Goal: Task Accomplishment & Management: Use online tool/utility

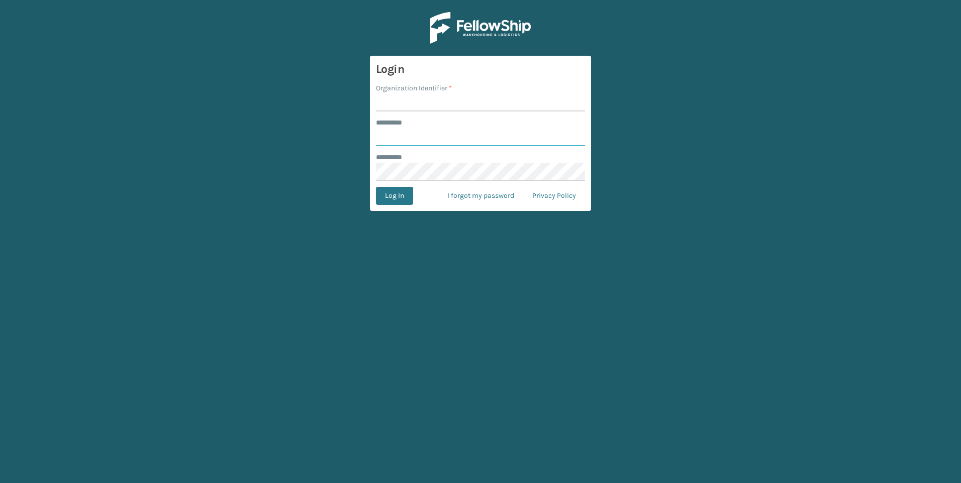
type input "***"
click at [414, 109] on input "Organization Identifier *" at bounding box center [480, 102] width 209 height 18
type input "Fellowship - West"
click at [401, 190] on button "Log In" at bounding box center [394, 196] width 37 height 18
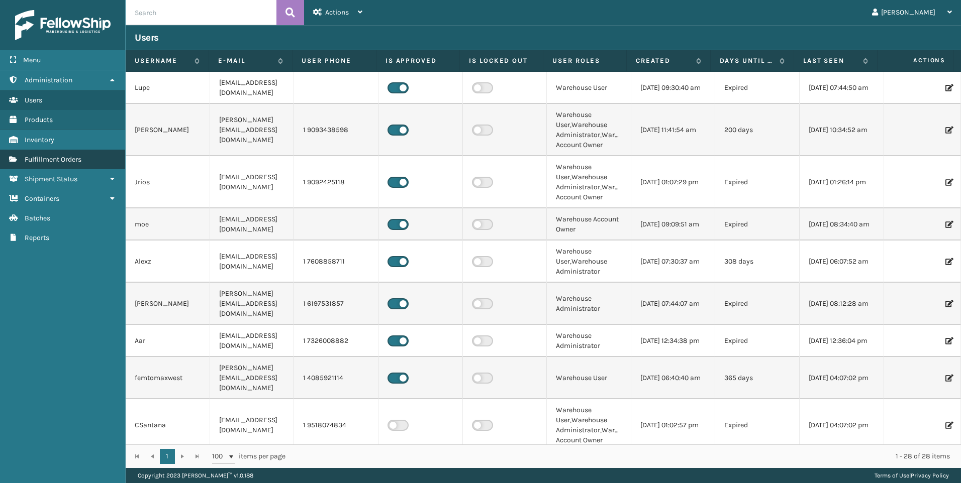
click at [39, 163] on span "Fulfillment Orders" at bounding box center [53, 159] width 57 height 9
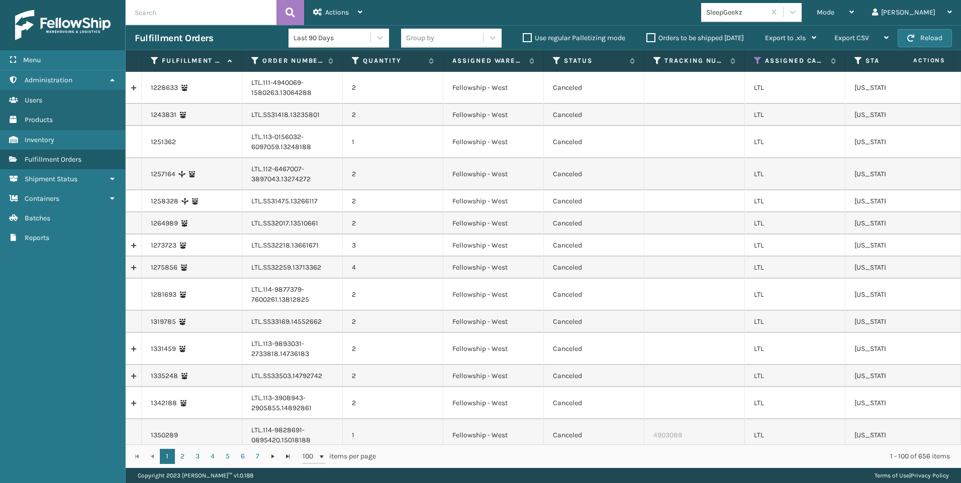
click at [766, 14] on div "SleepGeekz" at bounding box center [736, 12] width 60 height 11
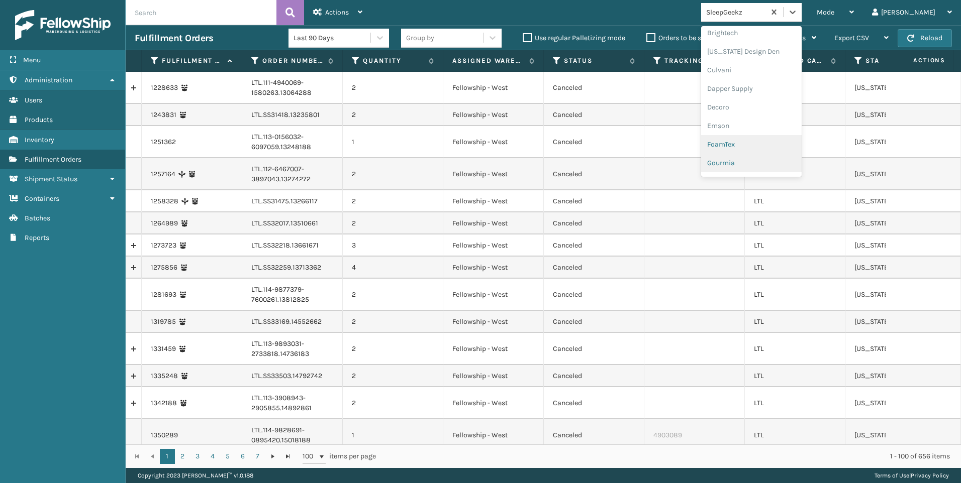
scroll to position [151, 0]
click at [774, 75] on div "Dapper Supply" at bounding box center [751, 72] width 100 height 19
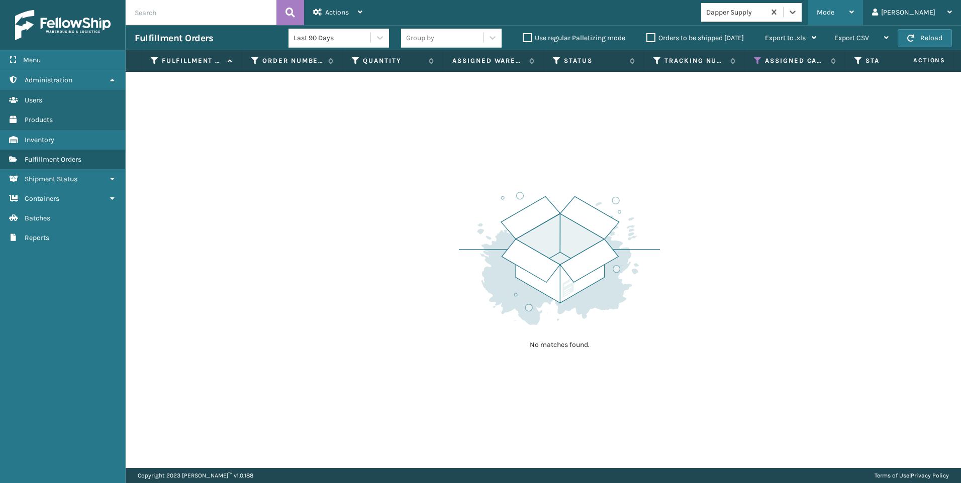
click at [834, 13] on span "Mode" at bounding box center [825, 12] width 18 height 9
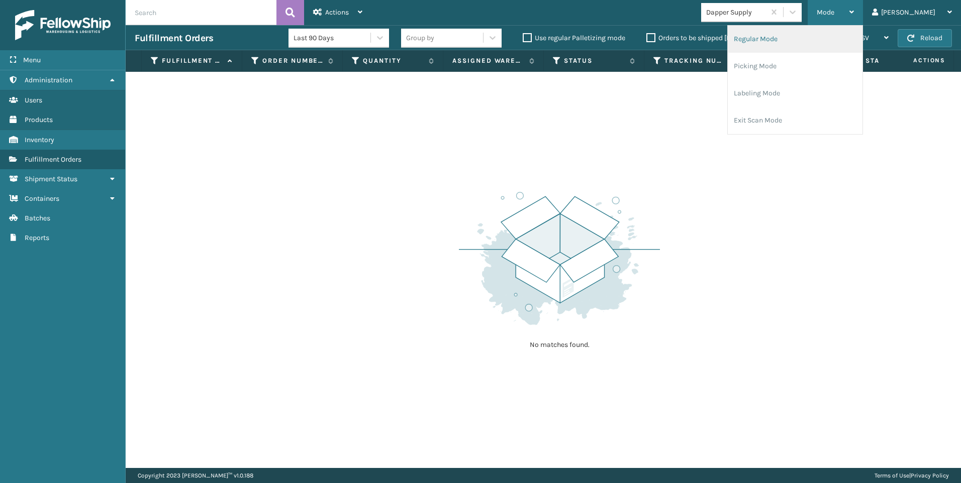
click at [826, 31] on li "Regular Mode" at bounding box center [794, 39] width 135 height 27
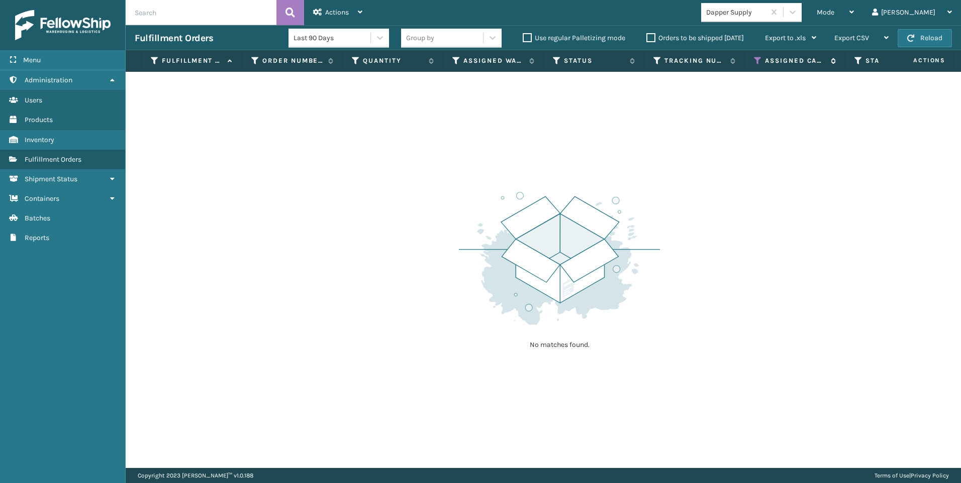
click at [760, 58] on icon at bounding box center [758, 60] width 8 height 9
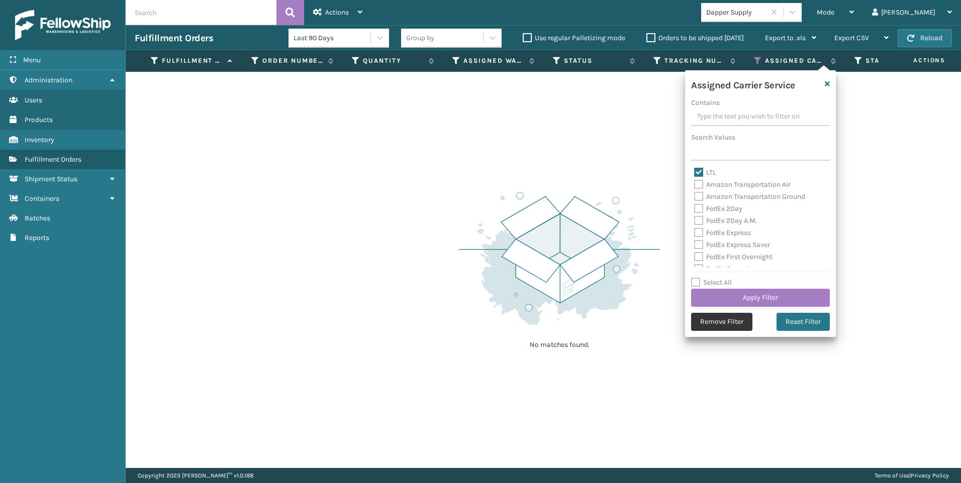
click at [708, 328] on button "Remove Filter" at bounding box center [721, 322] width 61 height 18
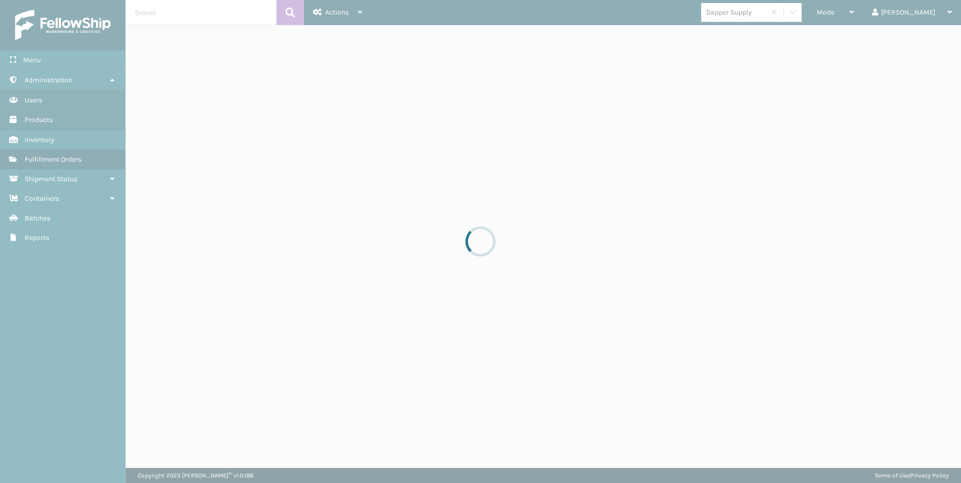
click at [169, 15] on div at bounding box center [480, 241] width 961 height 483
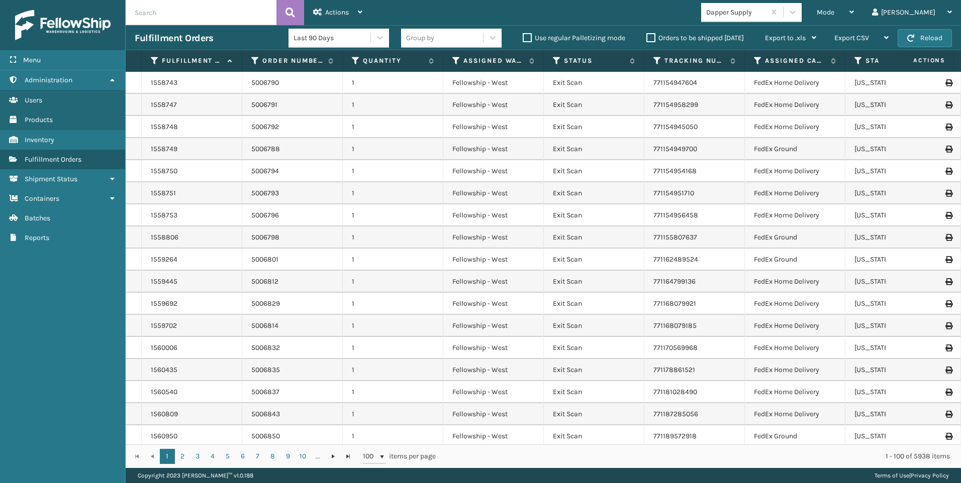
click at [168, 15] on input "text" at bounding box center [201, 12] width 151 height 25
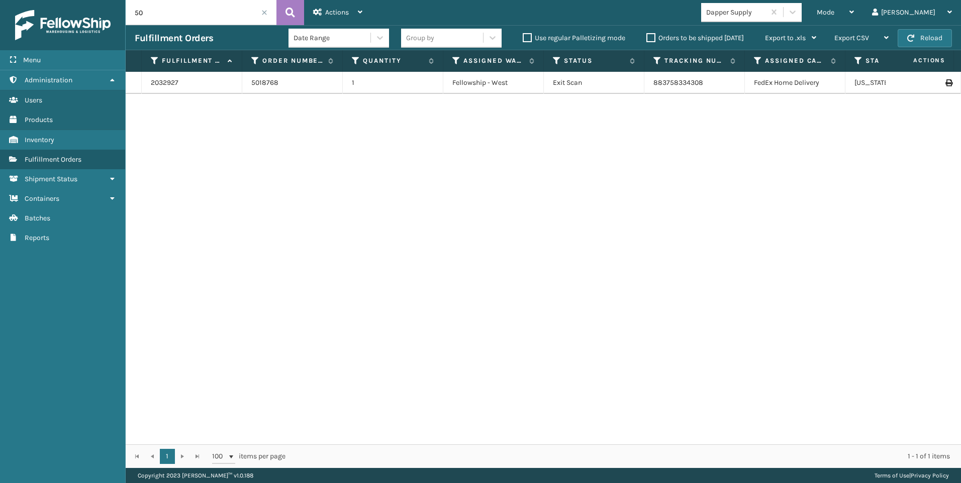
type input "5"
drag, startPoint x: 595, startPoint y: 308, endPoint x: 618, endPoint y: 311, distance: 23.3
click at [595, 308] on div "2042755 5019439 1 Fellowship - West Exit Scan 883880878810 FedEx Ground [US_STA…" at bounding box center [543, 258] width 835 height 373
click at [0, 0] on html "Menu Administration Users Products Inventory Fulfillment Orders Shipment Status…" at bounding box center [480, 241] width 961 height 483
type input "5018768"
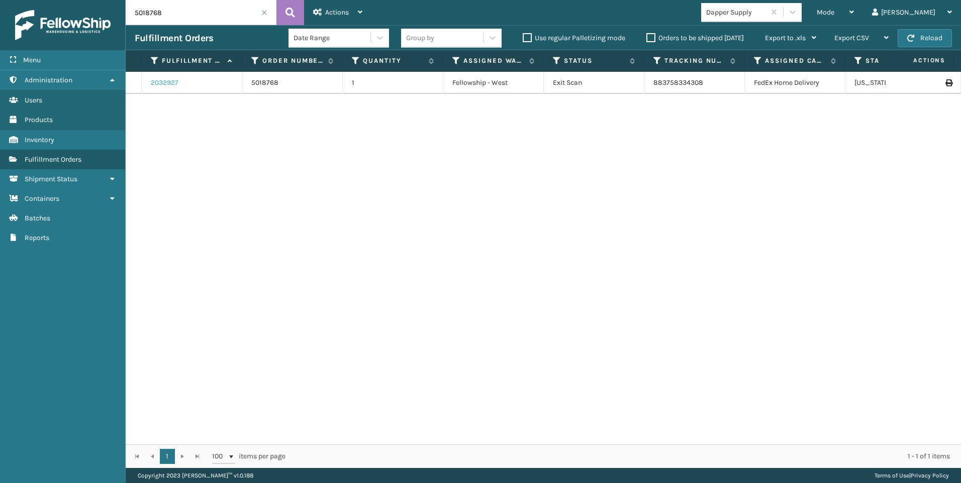
click at [168, 81] on link "2032927" at bounding box center [165, 83] width 28 height 10
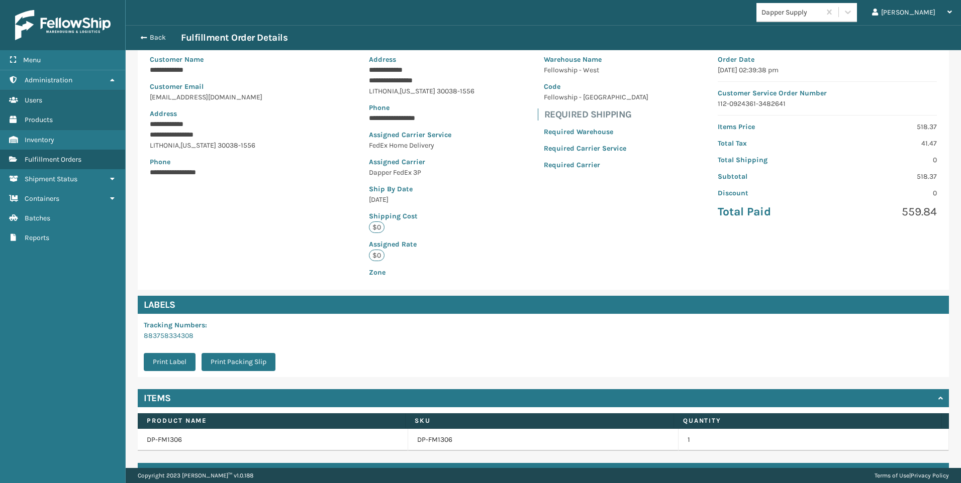
scroll to position [100, 0]
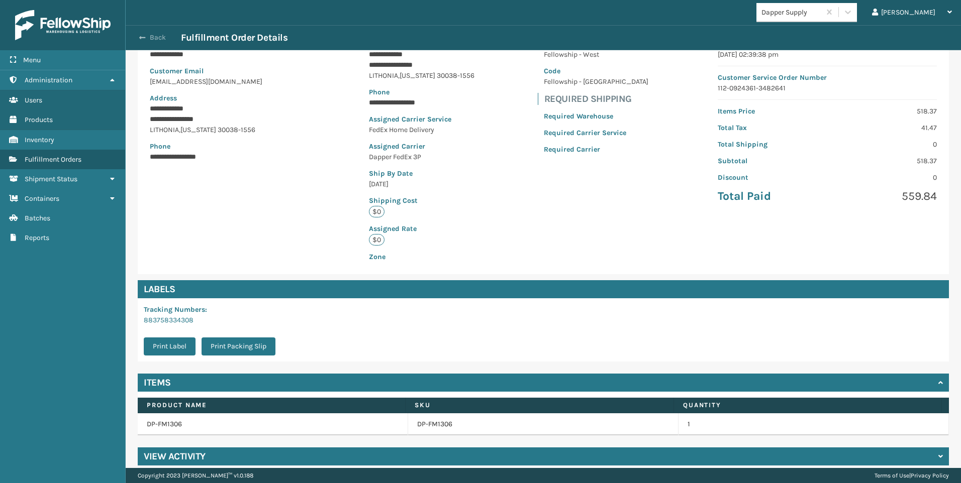
click at [151, 41] on button "Back" at bounding box center [158, 37] width 46 height 9
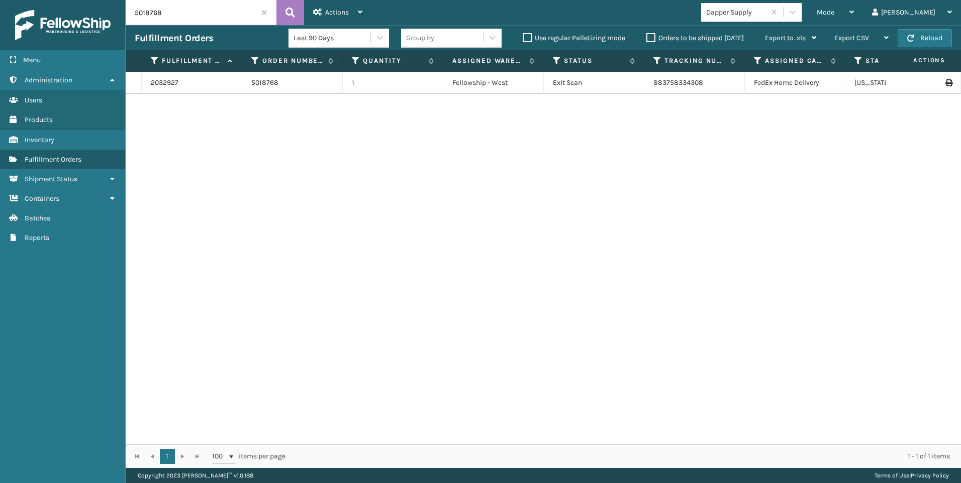
drag, startPoint x: 190, startPoint y: 15, endPoint x: 101, endPoint y: 12, distance: 89.5
click at [76, 0] on div "Menu Administration Users Products Inventory Fulfillment Orders Shipment Status…" at bounding box center [480, 0] width 961 height 0
type input "5019439"
click at [163, 80] on link "2042755" at bounding box center [165, 83] width 28 height 10
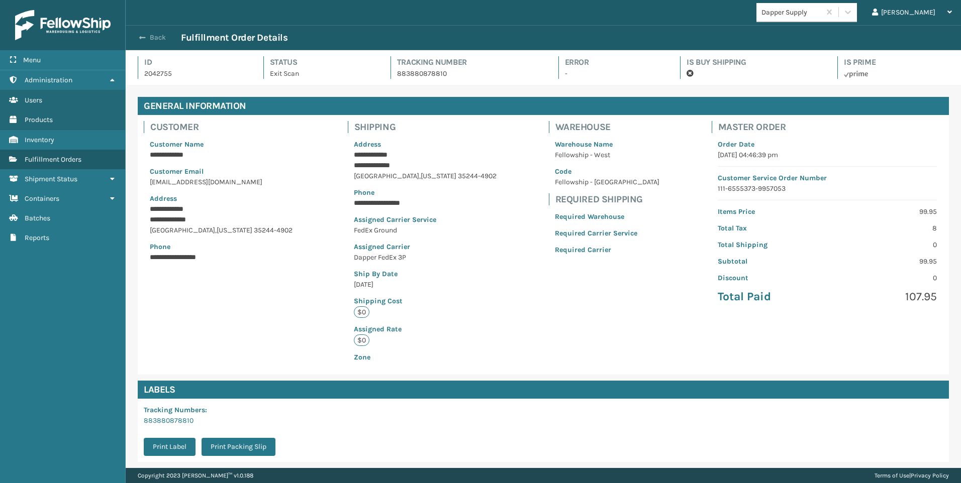
click at [146, 34] on button "Back" at bounding box center [158, 37] width 46 height 9
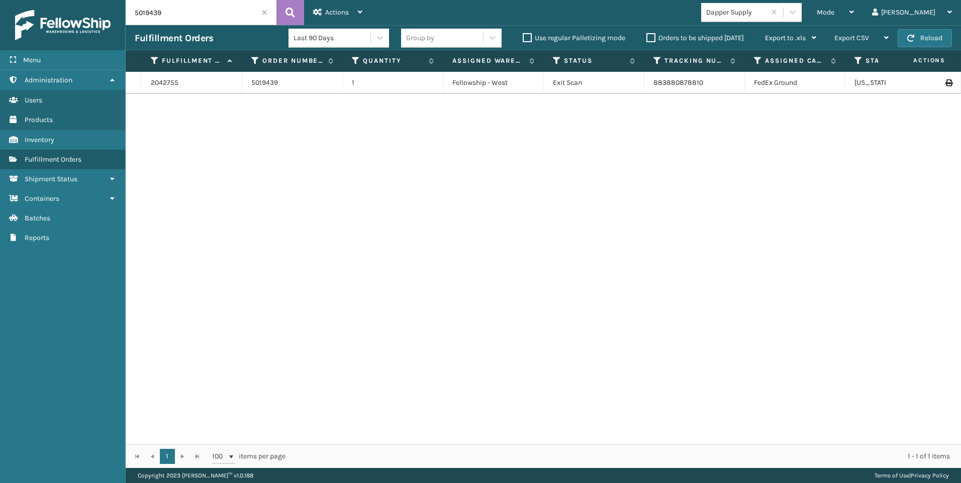
click at [193, 11] on input "5019439" at bounding box center [201, 12] width 151 height 25
drag, startPoint x: 167, startPoint y: 10, endPoint x: 51, endPoint y: 14, distance: 115.6
click at [70, 0] on div "Menu Administration Users Products Inventory Fulfillment Orders Shipment Status…" at bounding box center [480, 0] width 961 height 0
type input "5018768"
click at [154, 80] on link "2032927" at bounding box center [165, 83] width 28 height 10
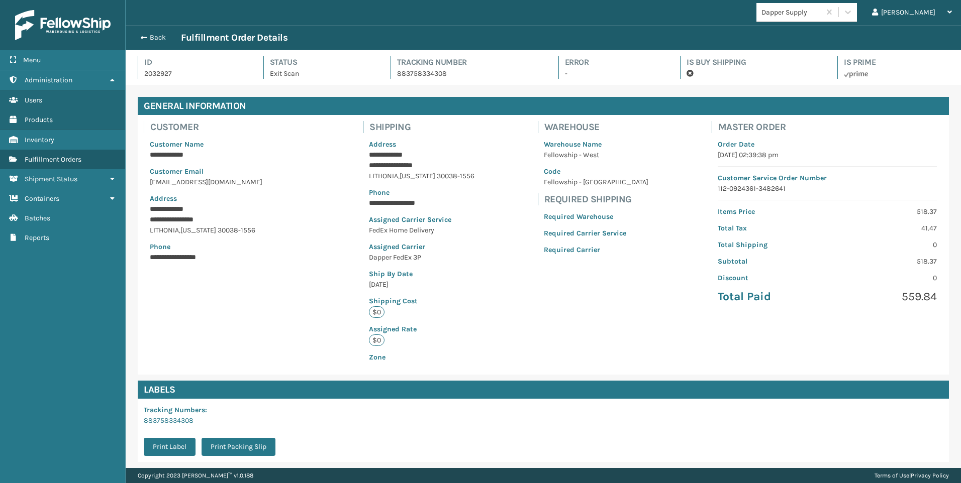
scroll to position [24, 835]
drag, startPoint x: 379, startPoint y: 203, endPoint x: 413, endPoint y: 201, distance: 34.2
click at [413, 201] on p "**********" at bounding box center [417, 203] width 96 height 11
drag, startPoint x: 413, startPoint y: 201, endPoint x: 396, endPoint y: 206, distance: 17.8
copy p "*********"
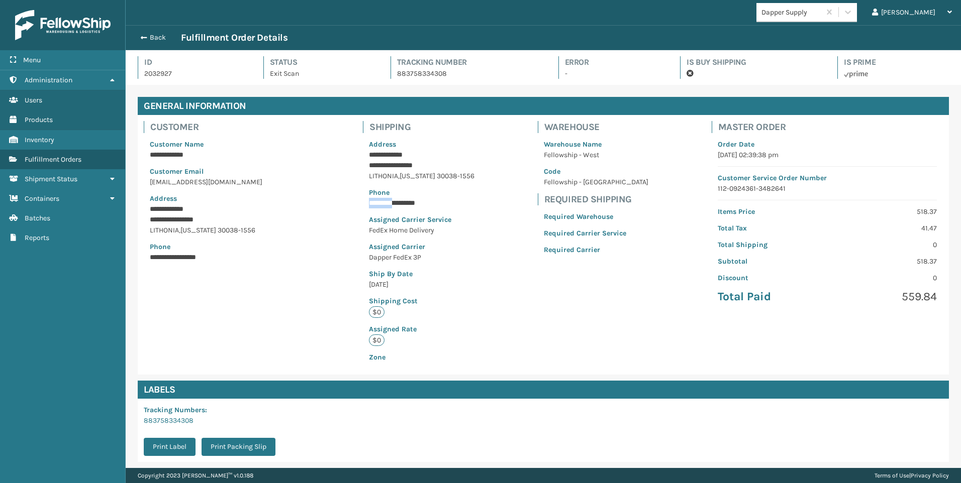
copy p "*********"
drag, startPoint x: 424, startPoint y: 201, endPoint x: 454, endPoint y: 201, distance: 30.1
click at [454, 201] on p "**********" at bounding box center [417, 203] width 96 height 11
copy p "******"
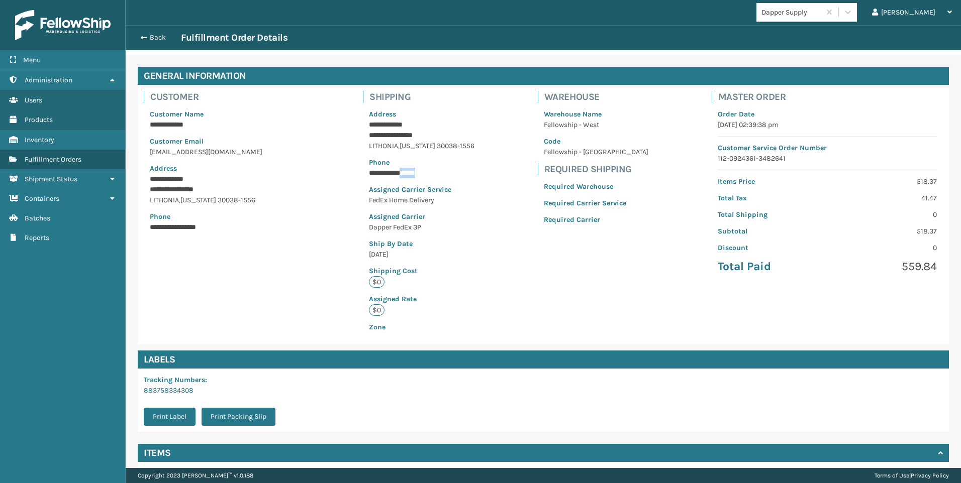
scroll to position [0, 0]
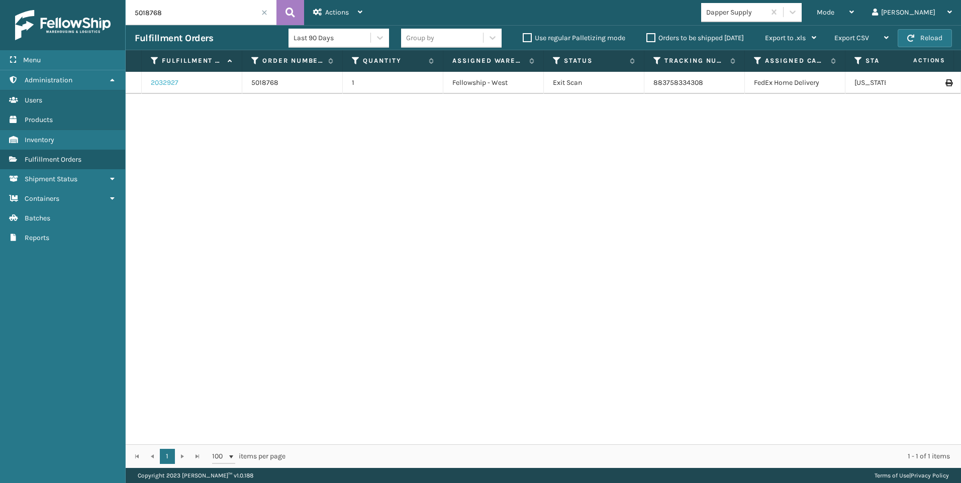
click at [154, 84] on link "2032927" at bounding box center [165, 83] width 28 height 10
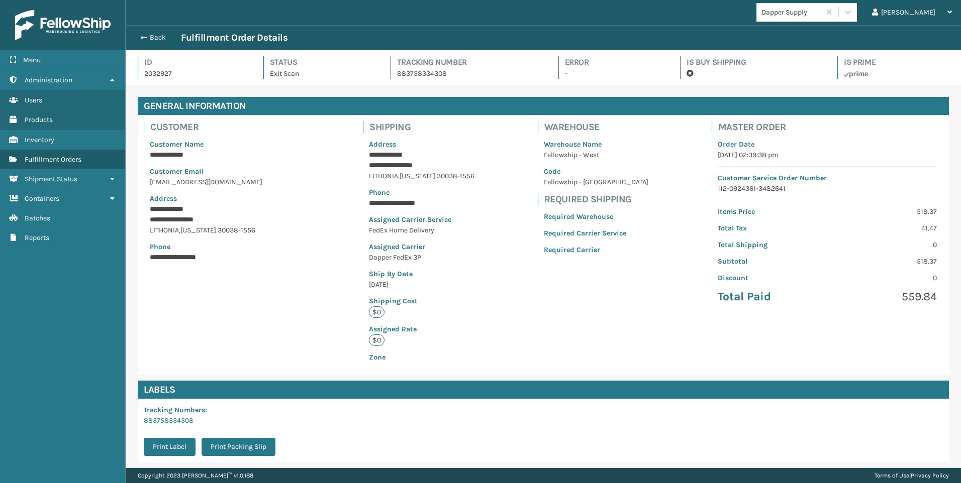
scroll to position [24, 835]
drag, startPoint x: 152, startPoint y: 257, endPoint x: 251, endPoint y: 257, distance: 99.0
click at [251, 257] on p "**********" at bounding box center [225, 257] width 150 height 11
drag, startPoint x: 251, startPoint y: 257, endPoint x: 175, endPoint y: 267, distance: 77.1
click at [213, 267] on div "**********" at bounding box center [225, 201] width 162 height 136
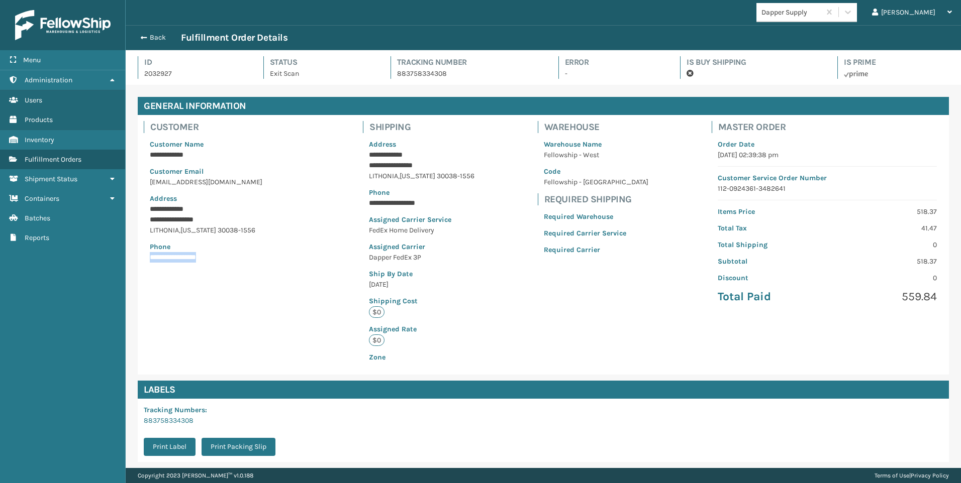
drag, startPoint x: 166, startPoint y: 256, endPoint x: 244, endPoint y: 256, distance: 78.4
click at [244, 256] on div "**********" at bounding box center [225, 201] width 162 height 136
copy p "**********"
click at [143, 42] on button "Back" at bounding box center [158, 37] width 46 height 9
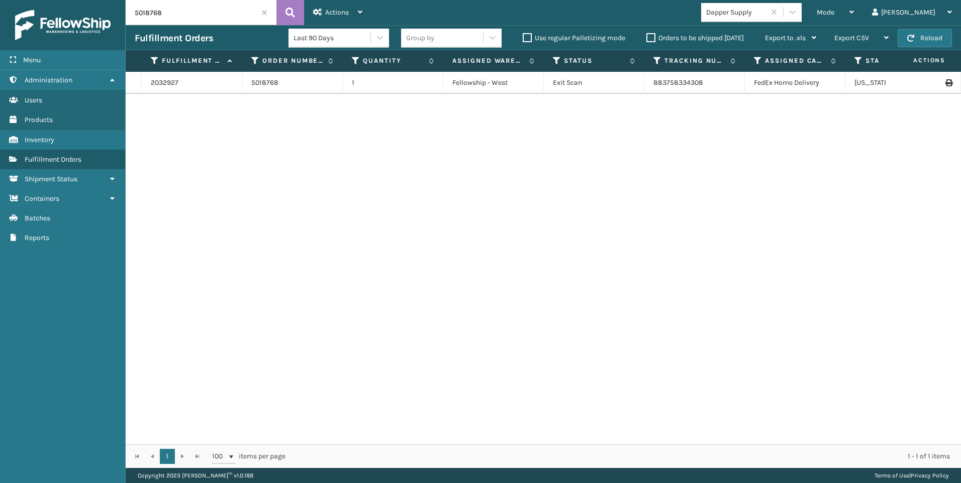
drag, startPoint x: 191, startPoint y: 17, endPoint x: 72, endPoint y: 11, distance: 119.2
click at [72, 0] on div "Menu Administration Users Products Inventory Fulfillment Orders Shipment Status…" at bounding box center [480, 0] width 961 height 0
type input "5019439"
click at [164, 86] on link "2042755" at bounding box center [165, 83] width 28 height 10
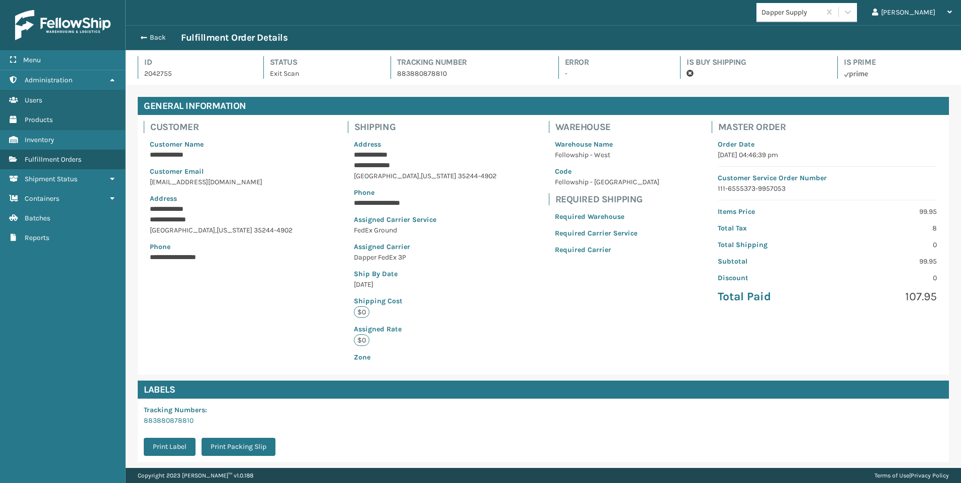
scroll to position [24, 835]
drag, startPoint x: 151, startPoint y: 181, endPoint x: 310, endPoint y: 182, distance: 158.8
click at [310, 182] on div "**********" at bounding box center [543, 245] width 811 height 260
drag, startPoint x: 310, startPoint y: 182, endPoint x: 282, endPoint y: 185, distance: 27.8
copy p "[EMAIL_ADDRESS][DOMAIN_NAME]"
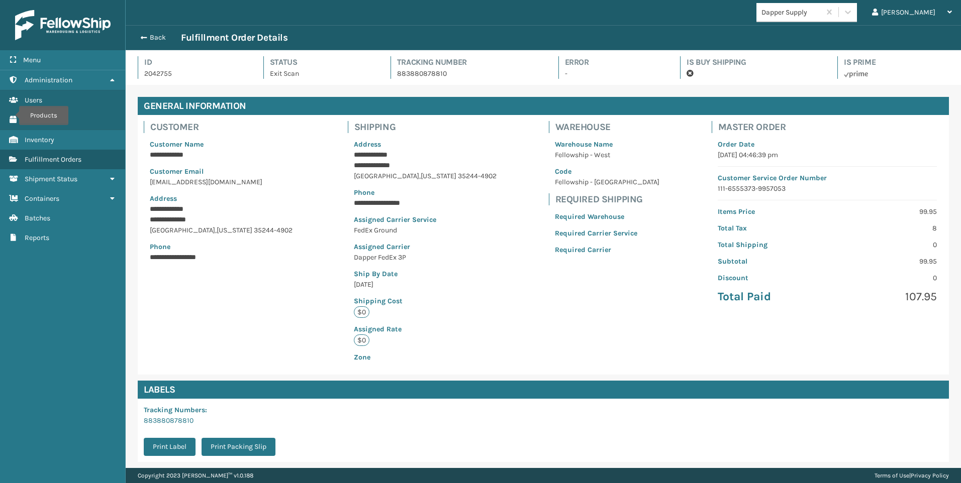
click at [232, 246] on p "Phone" at bounding box center [223, 247] width 146 height 11
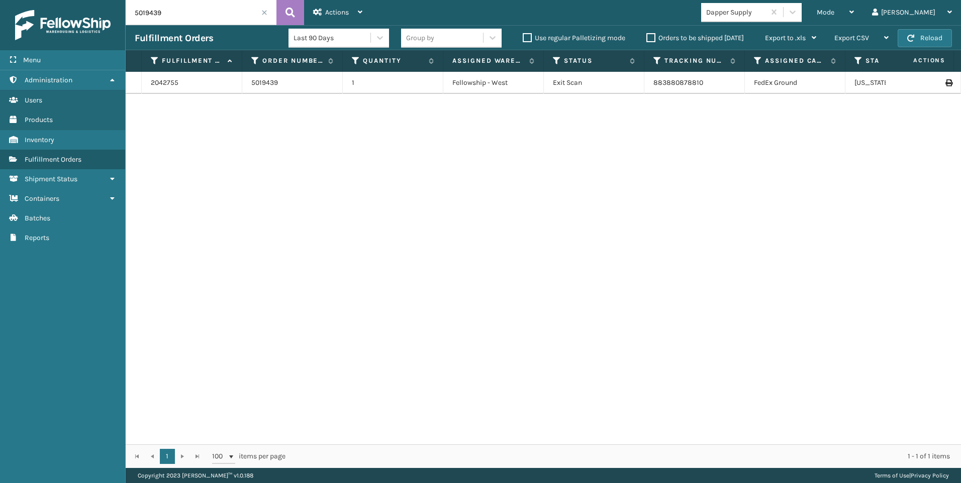
click at [9, 0] on div "Menu Administration Users Products Inventory Fulfillment Orders Shipment Status…" at bounding box center [480, 0] width 961 height 0
type input "5018768"
drag, startPoint x: 180, startPoint y: 82, endPoint x: 173, endPoint y: 82, distance: 7.0
click at [180, 82] on div "2032927" at bounding box center [192, 83] width 82 height 10
click at [173, 82] on link "2032927" at bounding box center [165, 83] width 28 height 10
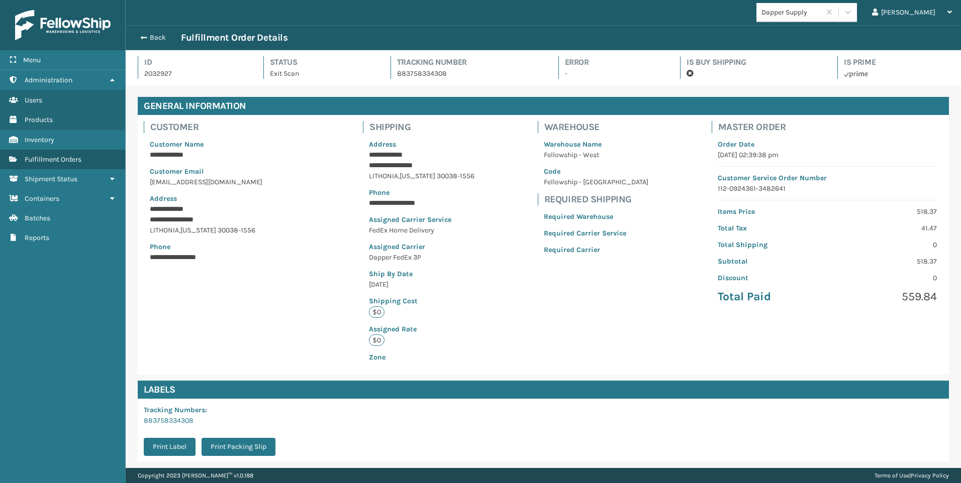
scroll to position [24, 835]
drag, startPoint x: 152, startPoint y: 255, endPoint x: 232, endPoint y: 255, distance: 80.4
click at [232, 255] on p "**********" at bounding box center [225, 257] width 150 height 11
drag, startPoint x: 232, startPoint y: 255, endPoint x: 215, endPoint y: 255, distance: 17.6
copy p "**********"
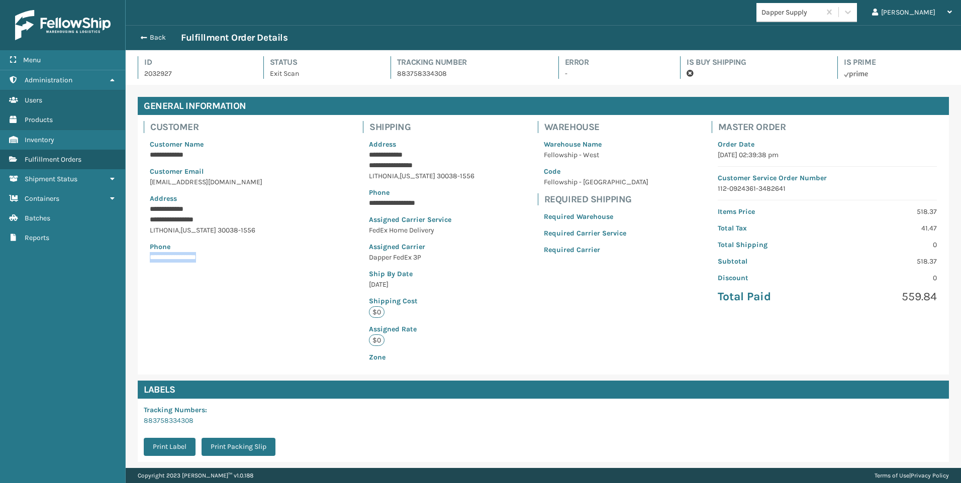
click at [250, 292] on div "**********" at bounding box center [543, 245] width 811 height 260
click at [240, 309] on div "**********" at bounding box center [543, 245] width 811 height 260
click at [220, 197] on p "Address" at bounding box center [225, 198] width 150 height 11
drag, startPoint x: 150, startPoint y: 181, endPoint x: 306, endPoint y: 180, distance: 156.3
click at [306, 180] on div "**********" at bounding box center [225, 195] width 174 height 160
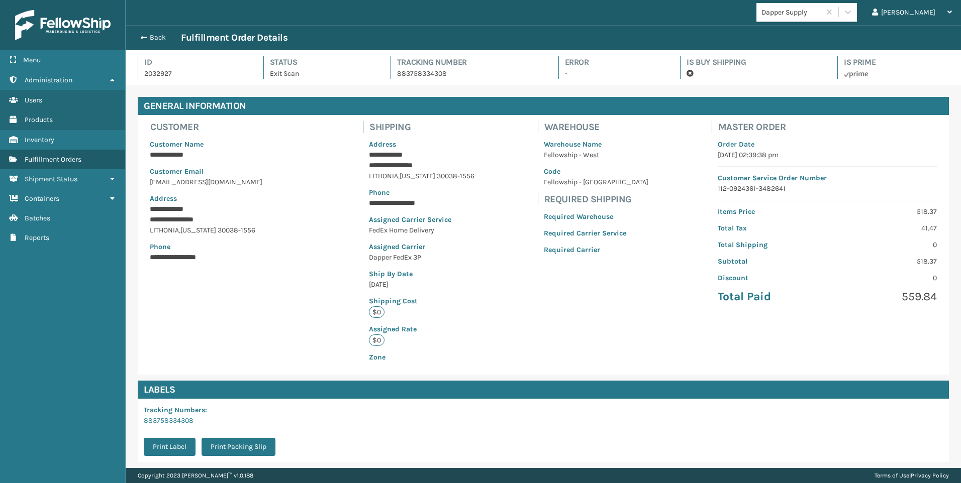
drag, startPoint x: 306, startPoint y: 180, endPoint x: 288, endPoint y: 178, distance: 17.6
copy p "[EMAIL_ADDRESS][DOMAIN_NAME]"
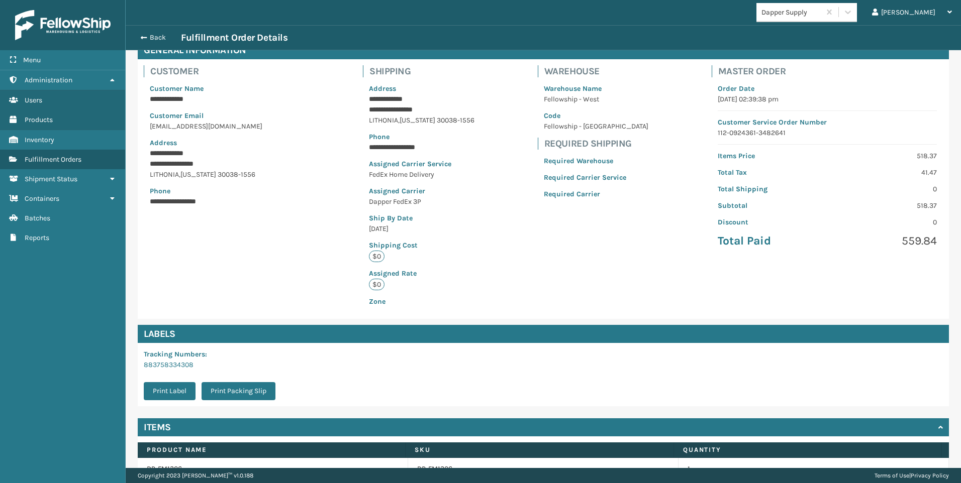
scroll to position [111, 0]
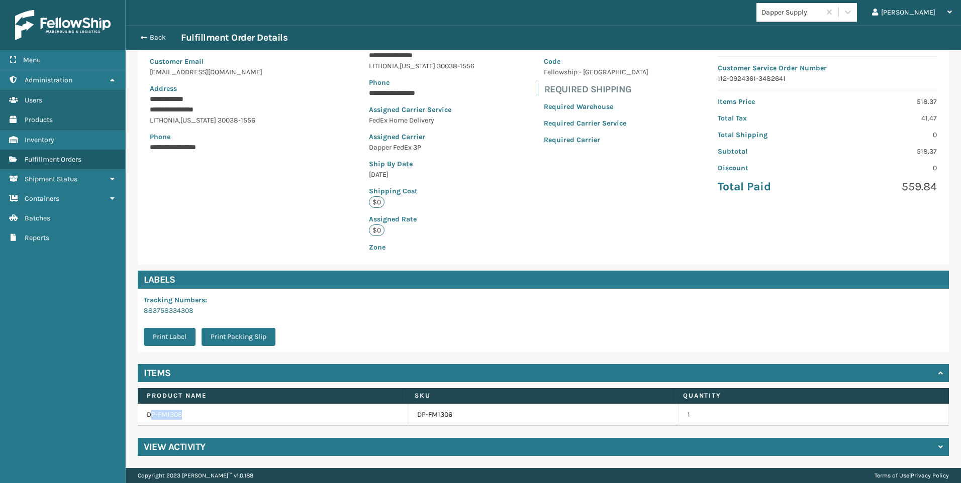
drag, startPoint x: 156, startPoint y: 415, endPoint x: 199, endPoint y: 414, distance: 43.2
click at [199, 414] on td "DP-FM1306" at bounding box center [273, 415] width 270 height 22
drag, startPoint x: 199, startPoint y: 414, endPoint x: 162, endPoint y: 420, distance: 38.1
click at [173, 420] on td "DP-FM1306" at bounding box center [273, 415] width 270 height 22
drag, startPoint x: 147, startPoint y: 412, endPoint x: 219, endPoint y: 411, distance: 71.8
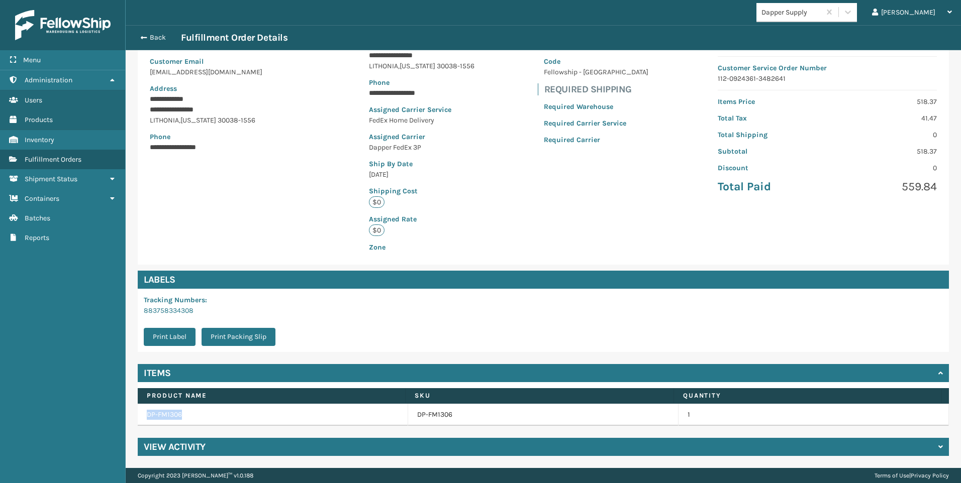
click at [219, 411] on td "DP-FM1306" at bounding box center [273, 415] width 270 height 22
drag, startPoint x: 219, startPoint y: 411, endPoint x: 161, endPoint y: 412, distance: 57.3
copy td "DP-FM1306"
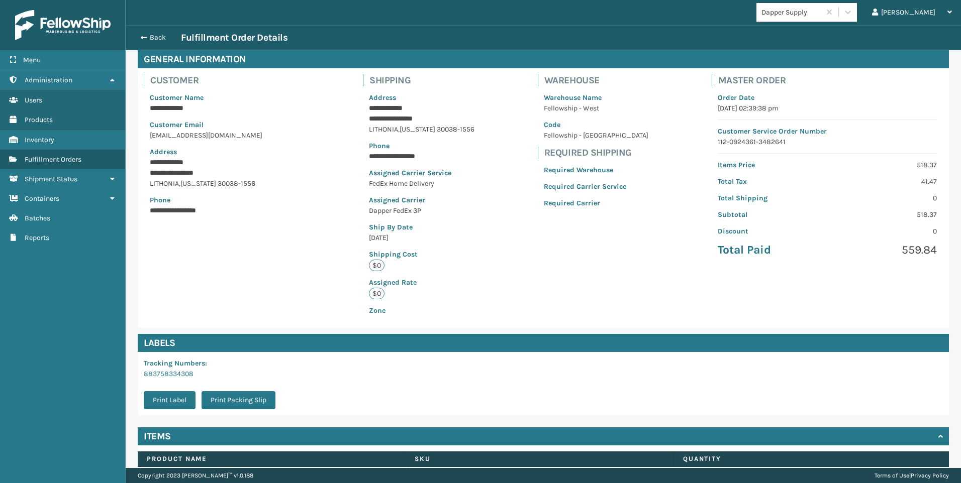
scroll to position [0, 0]
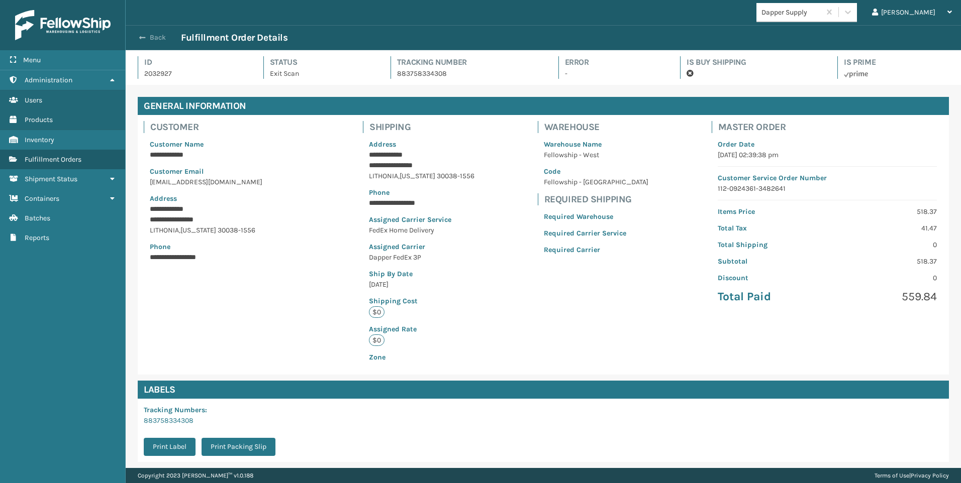
click at [145, 38] on span "button" at bounding box center [142, 37] width 6 height 7
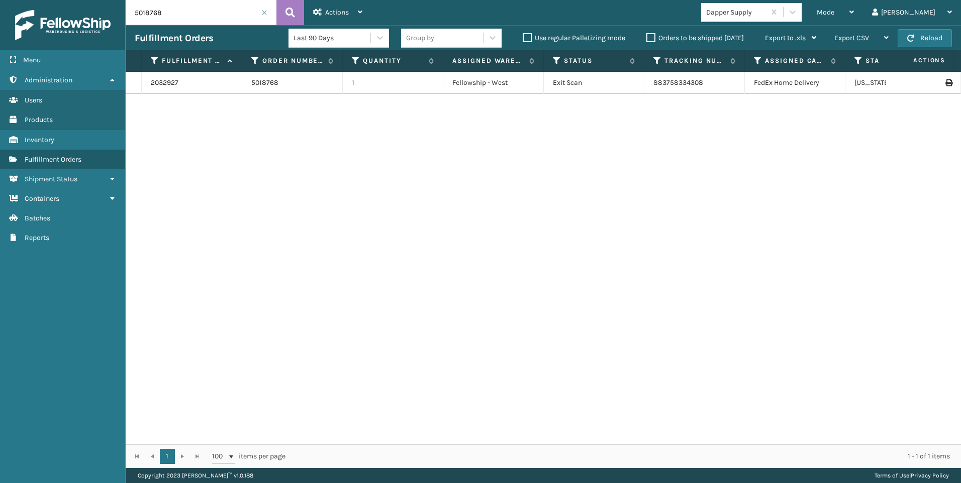
drag, startPoint x: 192, startPoint y: 16, endPoint x: 29, endPoint y: 14, distance: 163.3
click at [37, 0] on div "Menu Administration Users Products Inventory Fulfillment Orders Shipment Status…" at bounding box center [480, 0] width 961 height 0
type input "5019439"
click at [161, 80] on link "2042755" at bounding box center [165, 83] width 28 height 10
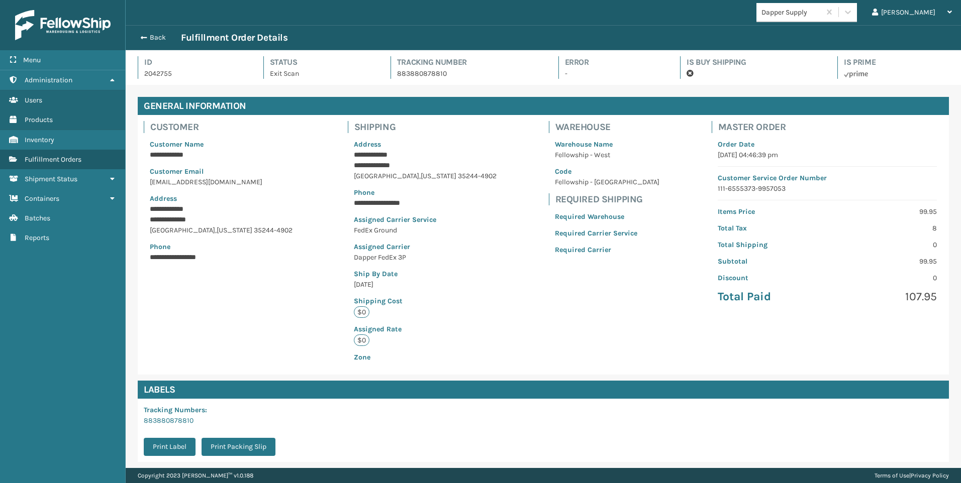
scroll to position [24, 835]
drag, startPoint x: 151, startPoint y: 183, endPoint x: 298, endPoint y: 185, distance: 147.2
click at [297, 185] on div "**********" at bounding box center [223, 201] width 158 height 136
copy p "[EMAIL_ADDRESS][DOMAIN_NAME]"
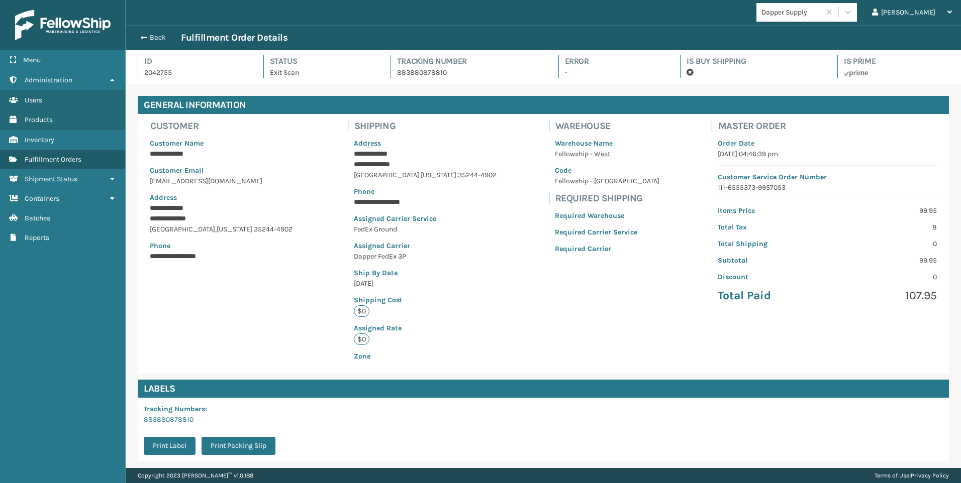
scroll to position [0, 0]
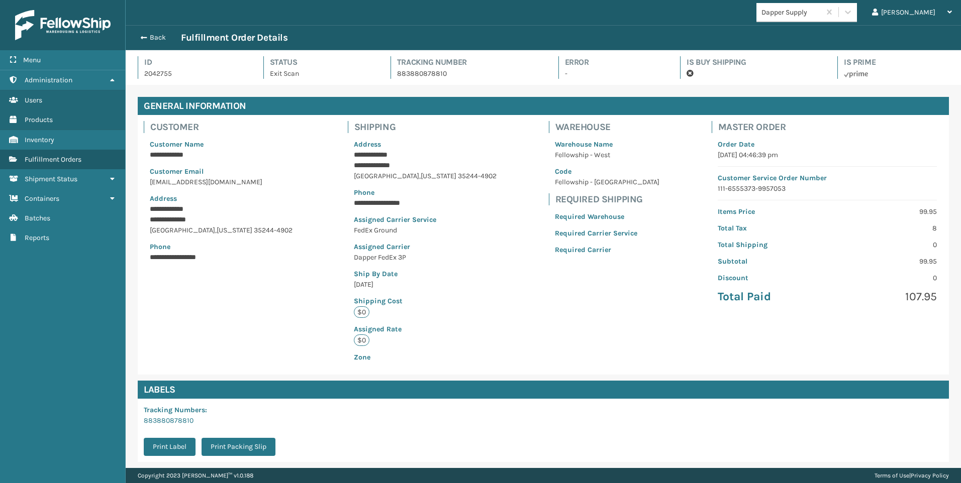
click at [146, 36] on button "Back" at bounding box center [158, 37] width 46 height 9
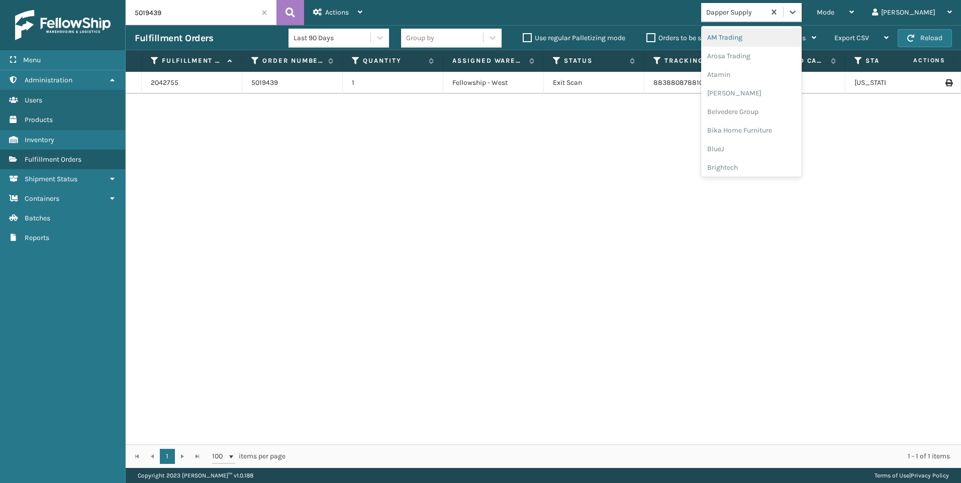
click at [766, 9] on div "Dapper Supply" at bounding box center [736, 12] width 60 height 11
click at [787, 69] on div "Koolmore" at bounding box center [751, 72] width 100 height 19
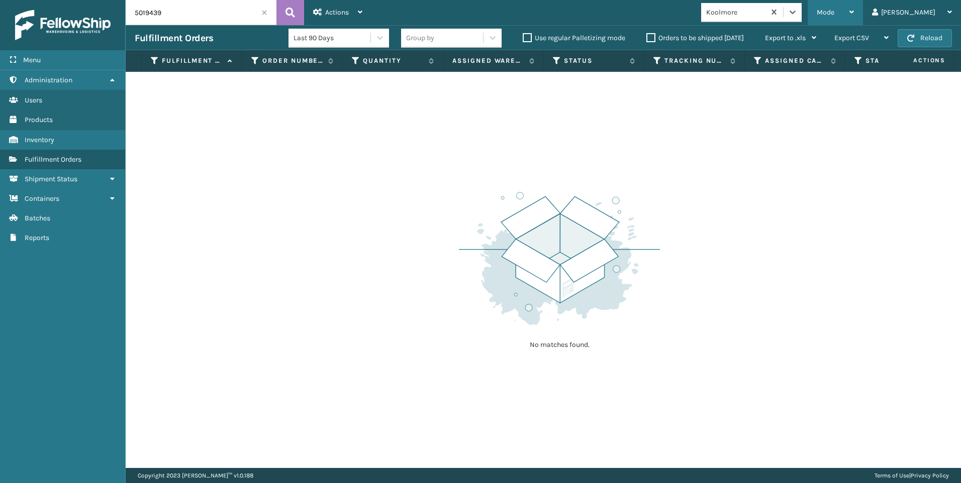
click at [834, 15] on span "Mode" at bounding box center [825, 12] width 18 height 9
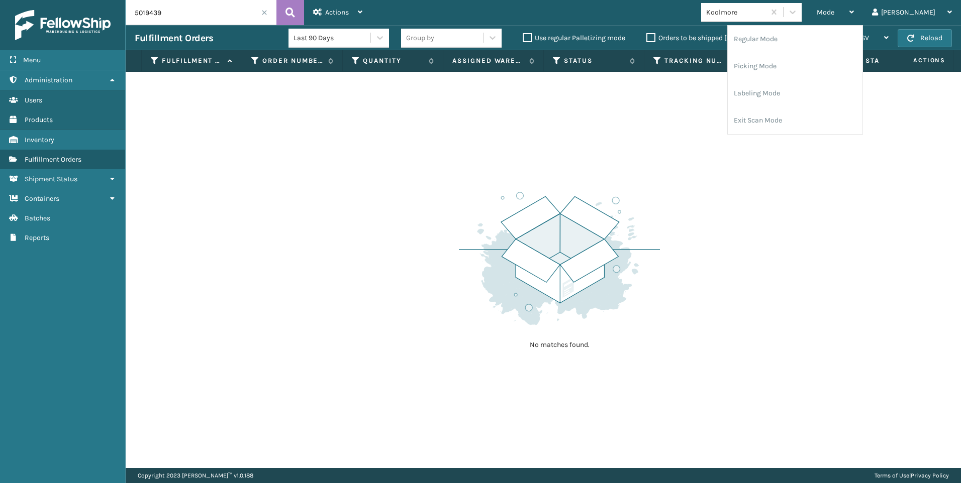
click at [260, 8] on input "5019439" at bounding box center [201, 12] width 151 height 25
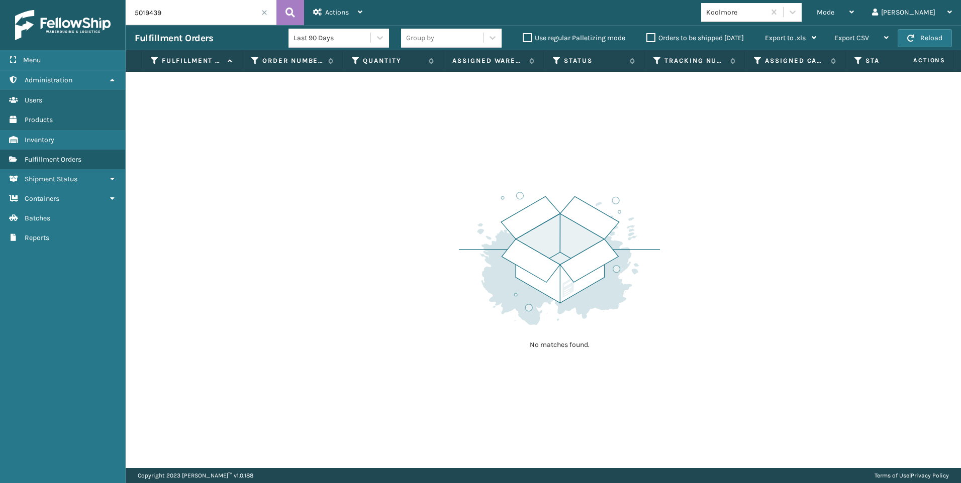
click at [267, 14] on input "5019439" at bounding box center [201, 12] width 151 height 25
click at [266, 14] on span at bounding box center [264, 13] width 6 height 6
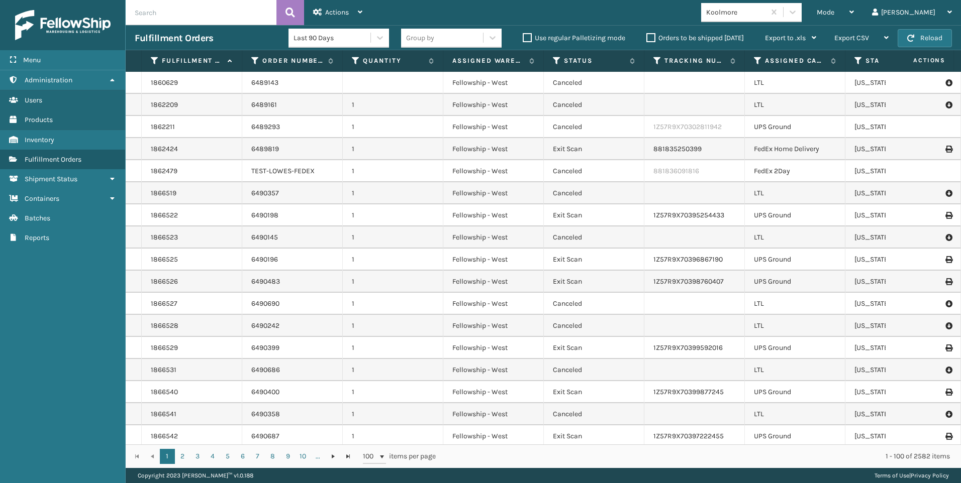
click at [834, 13] on span "Mode" at bounding box center [825, 12] width 18 height 9
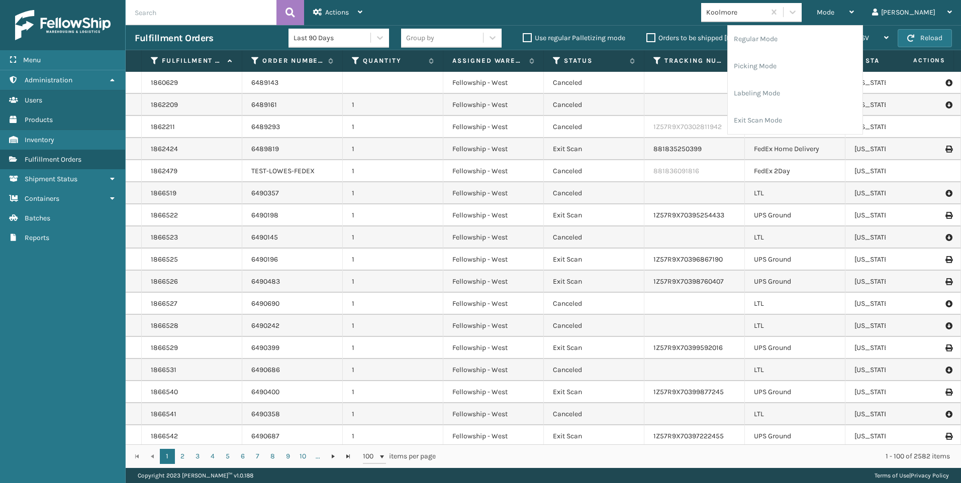
click at [766, 16] on div "Koolmore" at bounding box center [736, 12] width 60 height 11
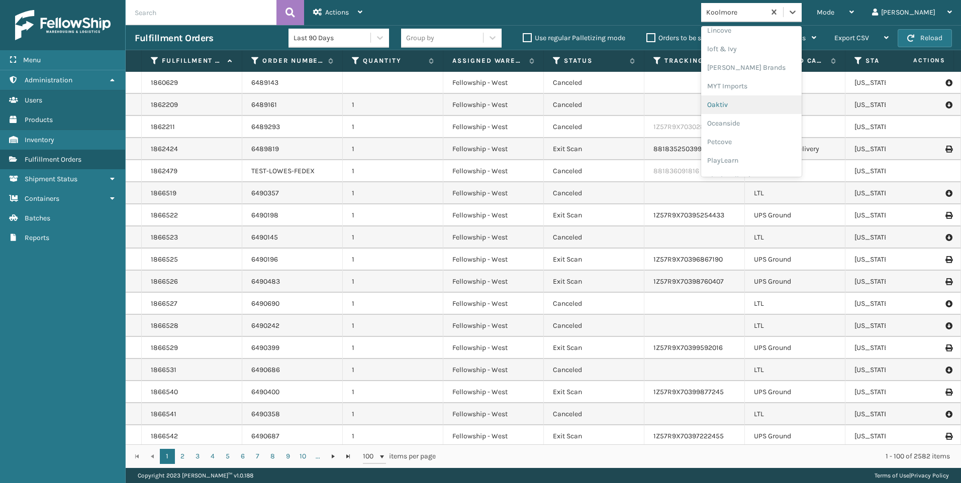
scroll to position [485, 0]
click at [801, 150] on div "SleepGeekz" at bounding box center [751, 147] width 100 height 19
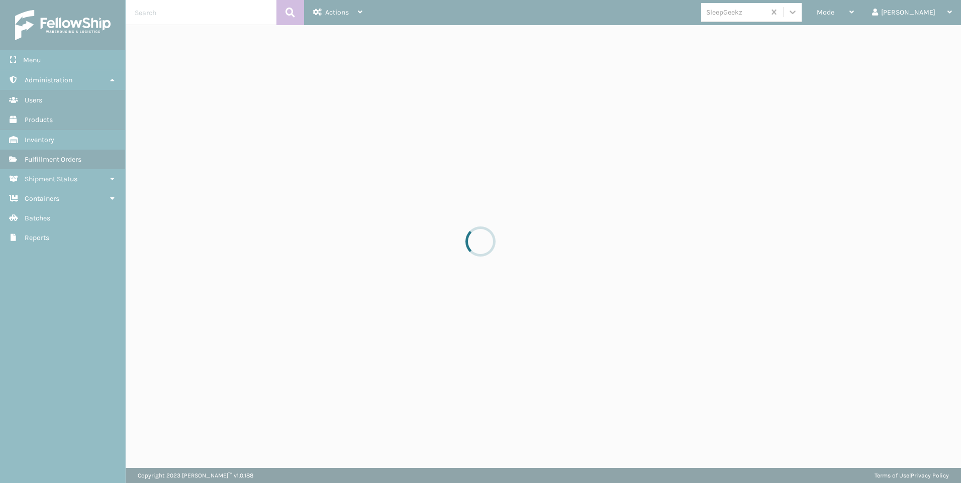
click at [879, 12] on div at bounding box center [480, 241] width 961 height 483
click at [880, 15] on div at bounding box center [480, 241] width 961 height 483
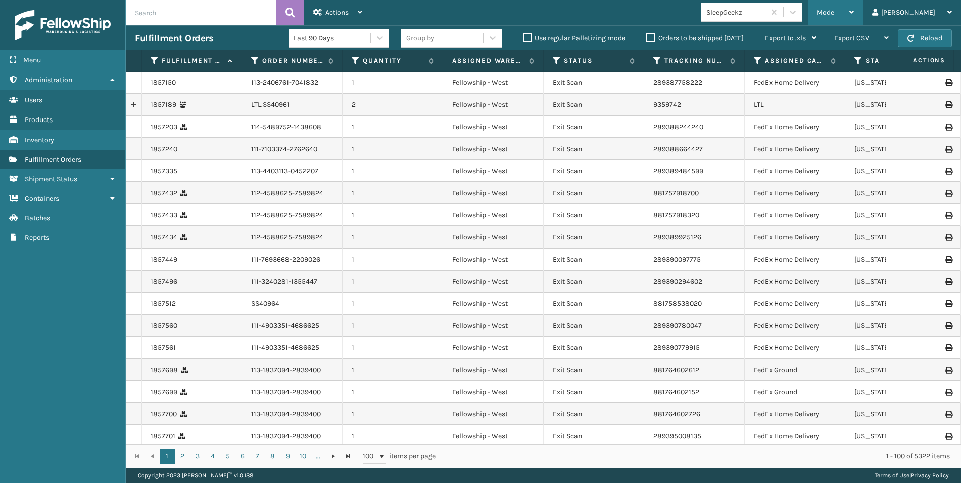
click at [854, 16] on div "Mode" at bounding box center [834, 12] width 37 height 25
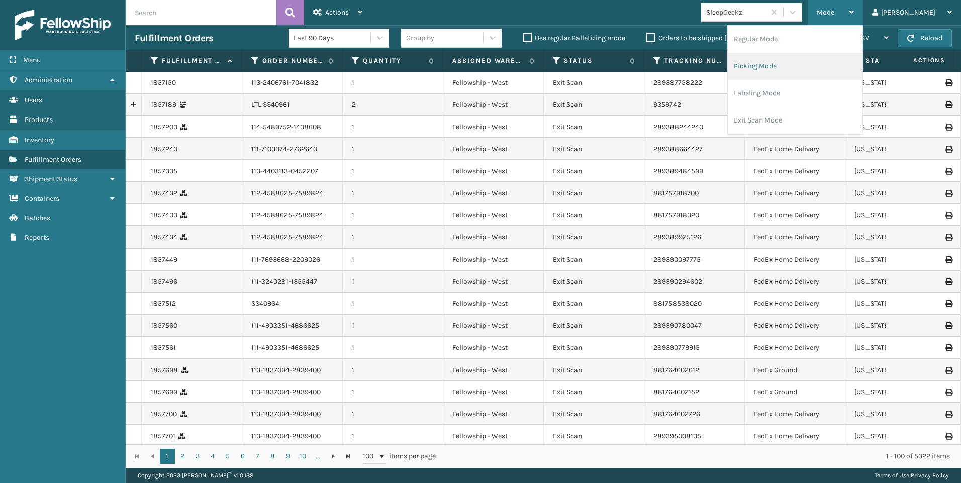
click at [850, 61] on li "Picking Mode" at bounding box center [794, 66] width 135 height 27
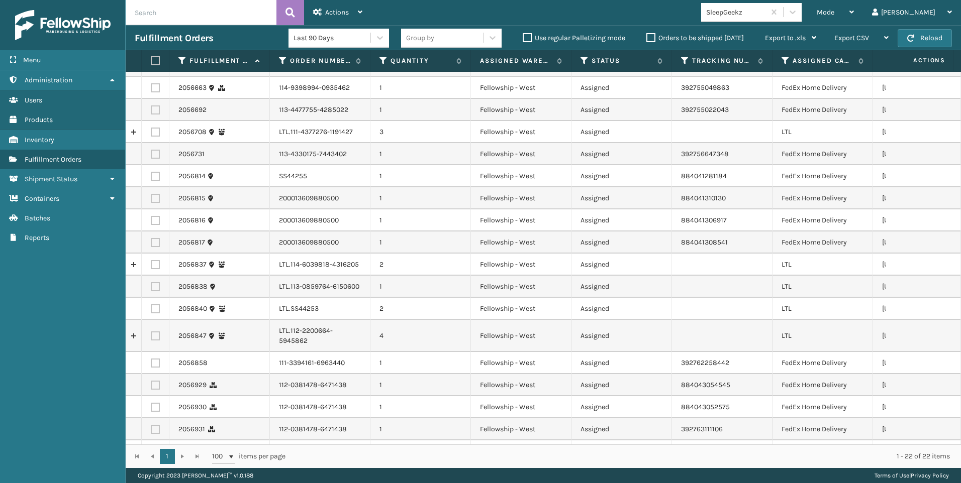
scroll to position [21, 0]
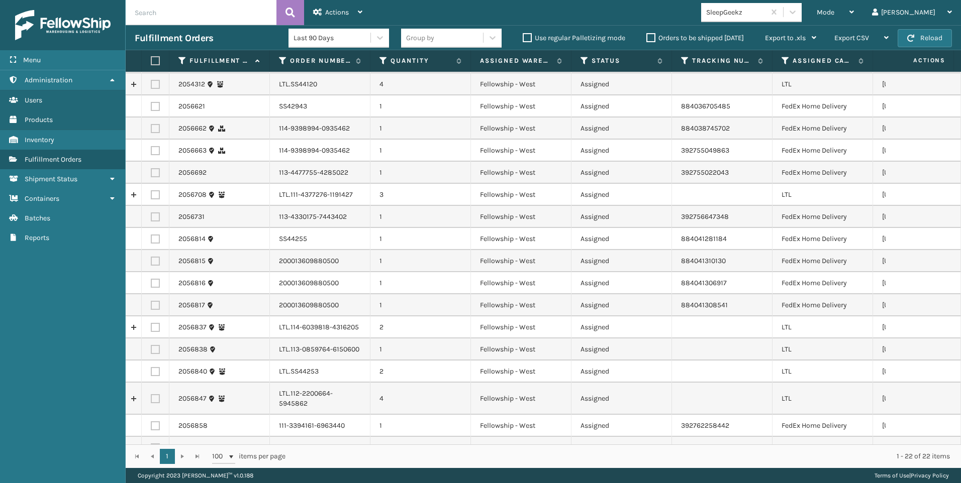
click at [782, 55] on th "Assigned Carrier Service" at bounding box center [822, 61] width 100 height 22
click at [788, 61] on icon at bounding box center [785, 60] width 8 height 9
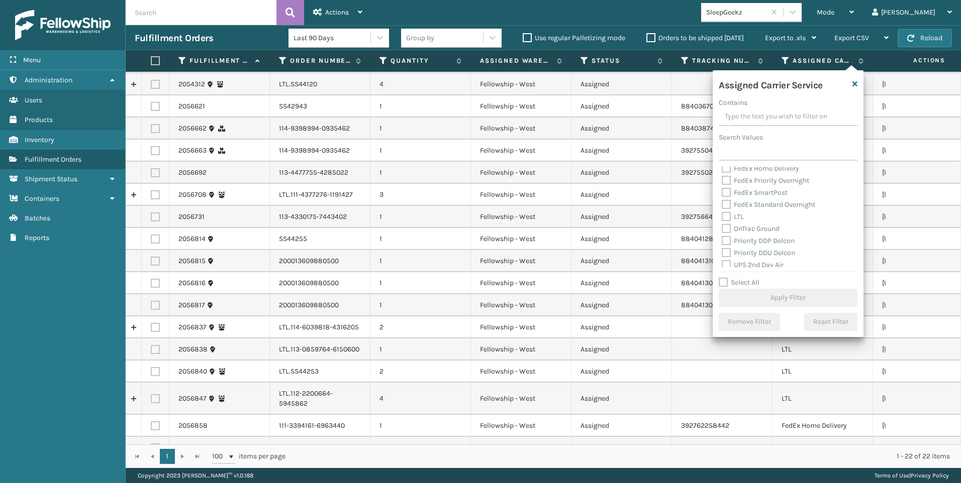
click at [736, 216] on label "LTL" at bounding box center [732, 217] width 22 height 9
click at [722, 216] on input "LTL" at bounding box center [721, 214] width 1 height 7
checkbox input "true"
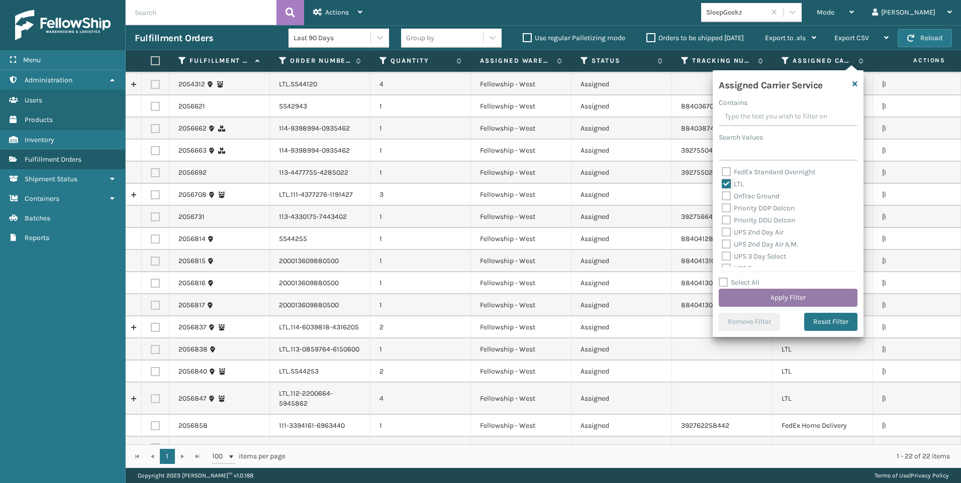
scroll to position [151, 0]
click at [758, 303] on button "Apply Filter" at bounding box center [787, 298] width 139 height 18
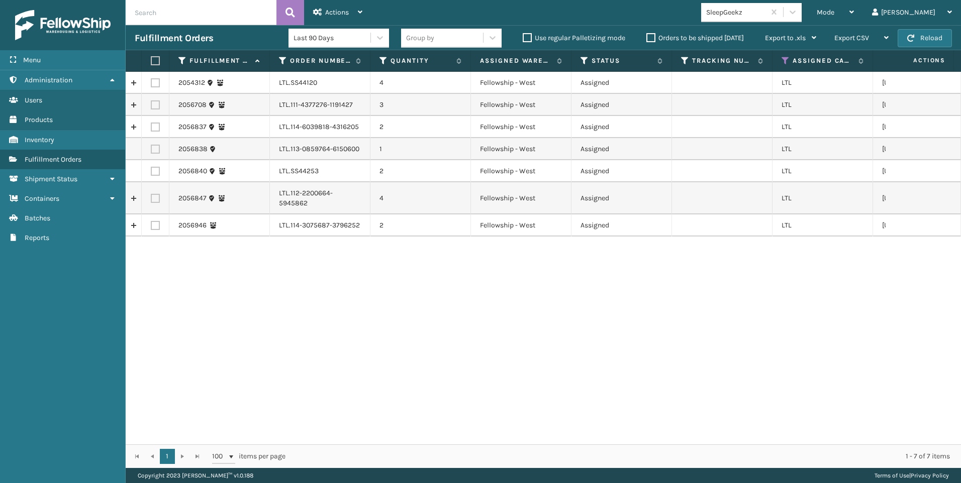
click at [156, 63] on label at bounding box center [154, 60] width 6 height 9
click at [151, 63] on input "checkbox" at bounding box center [151, 61] width 1 height 7
checkbox input "true"
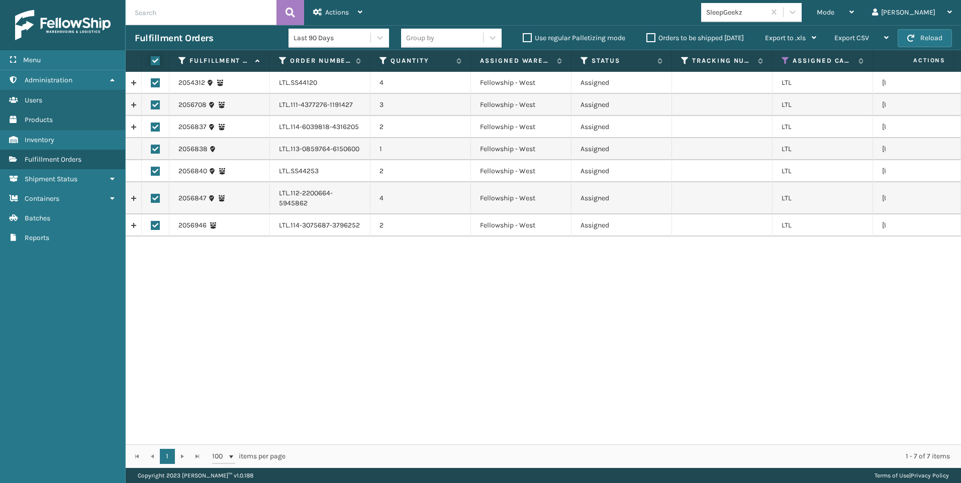
checkbox input "true"
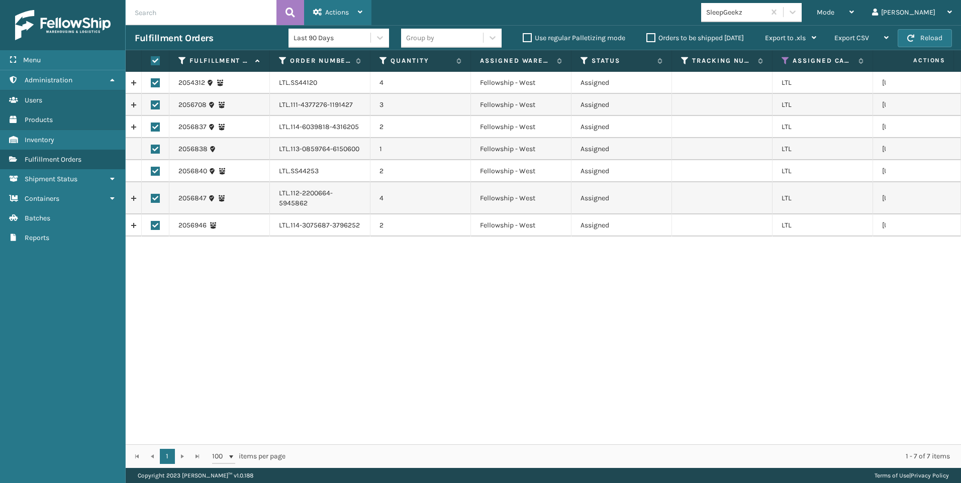
click at [331, 9] on span "Actions" at bounding box center [337, 12] width 24 height 9
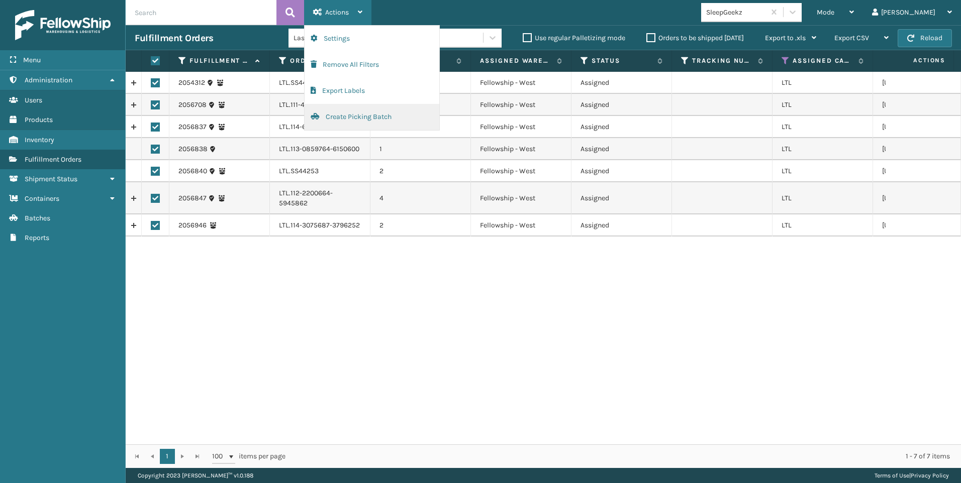
click at [362, 129] on button "Create Picking Batch" at bounding box center [371, 117] width 135 height 26
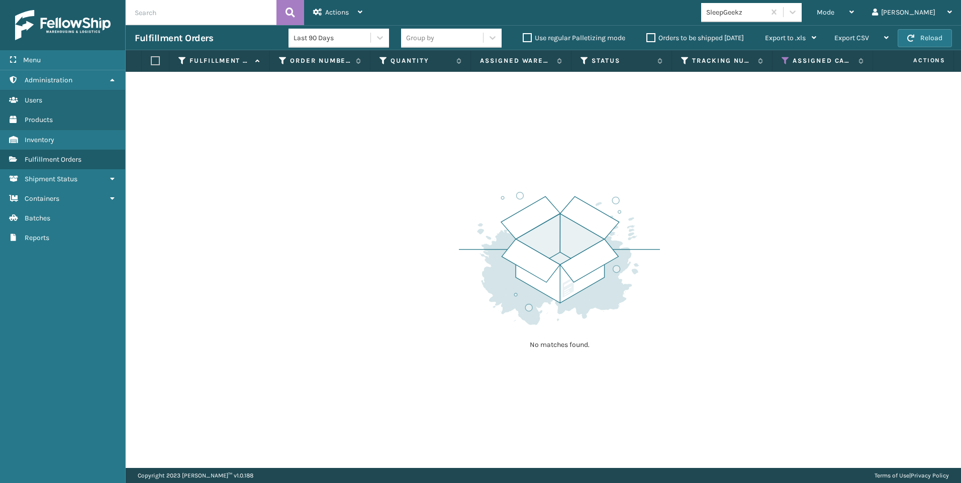
click at [766, 17] on div "SleepGeekz" at bounding box center [736, 12] width 60 height 11
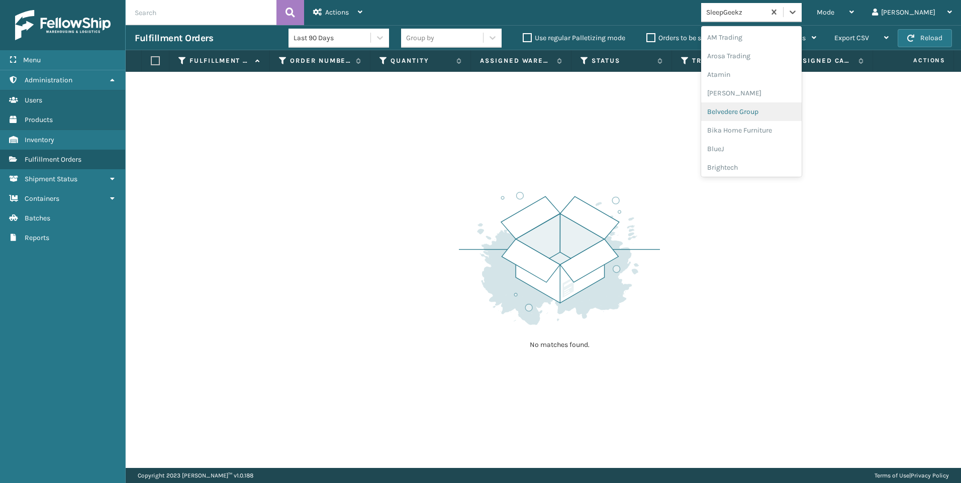
drag, startPoint x: 952, startPoint y: 147, endPoint x: 868, endPoint y: 94, distance: 99.1
click at [952, 147] on div "No matches found." at bounding box center [543, 270] width 835 height 396
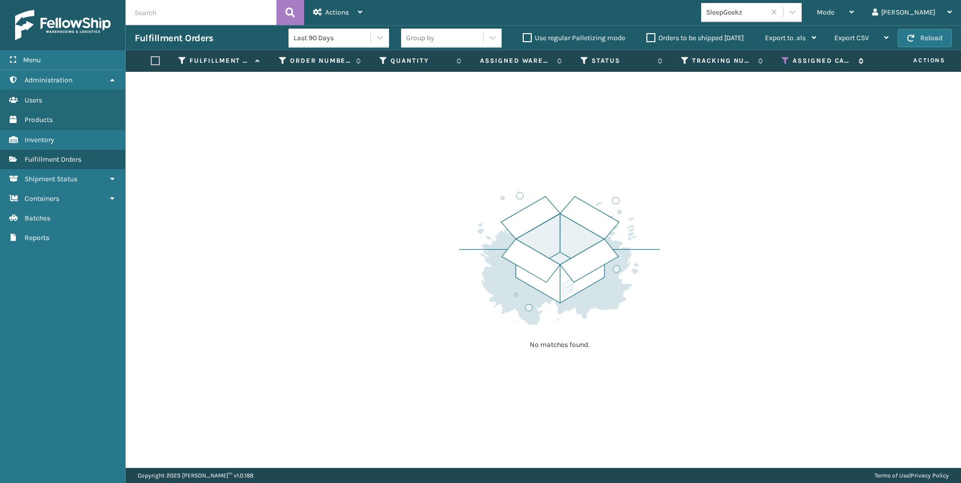
click at [781, 57] on icon at bounding box center [785, 60] width 8 height 9
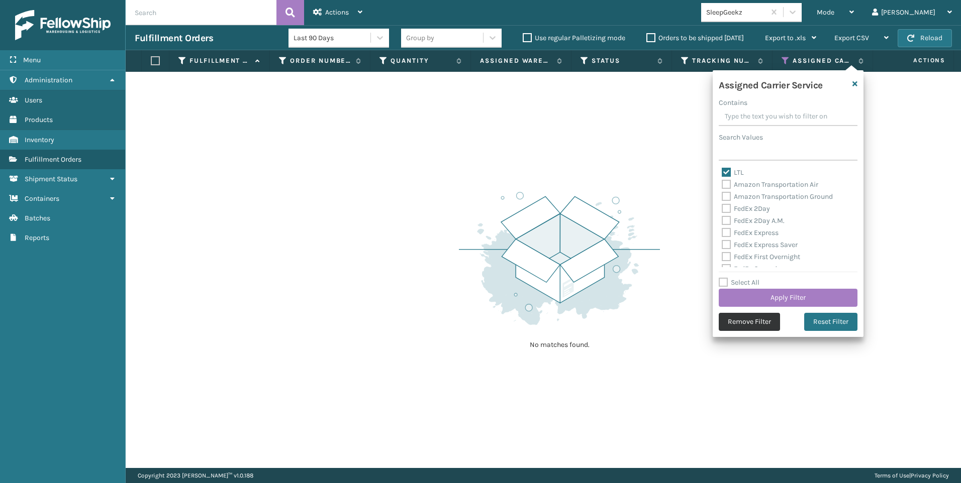
click at [766, 320] on button "Remove Filter" at bounding box center [748, 322] width 61 height 18
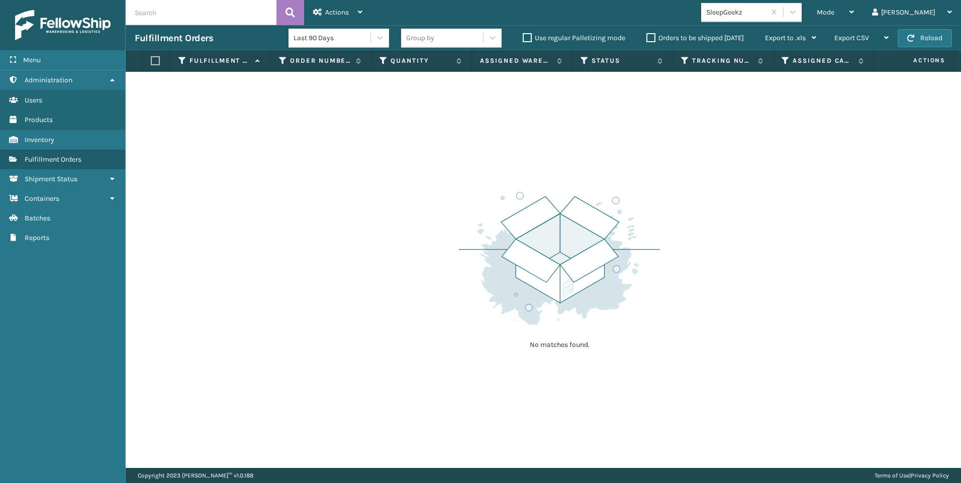
click at [766, 11] on div "SleepGeekz" at bounding box center [736, 12] width 60 height 11
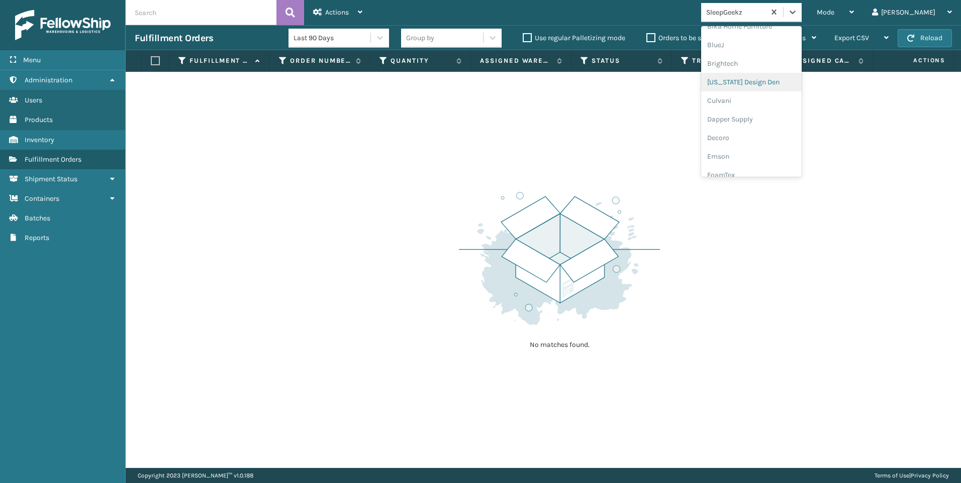
scroll to position [100, 0]
click at [797, 121] on div "Dapper Supply" at bounding box center [751, 123] width 100 height 19
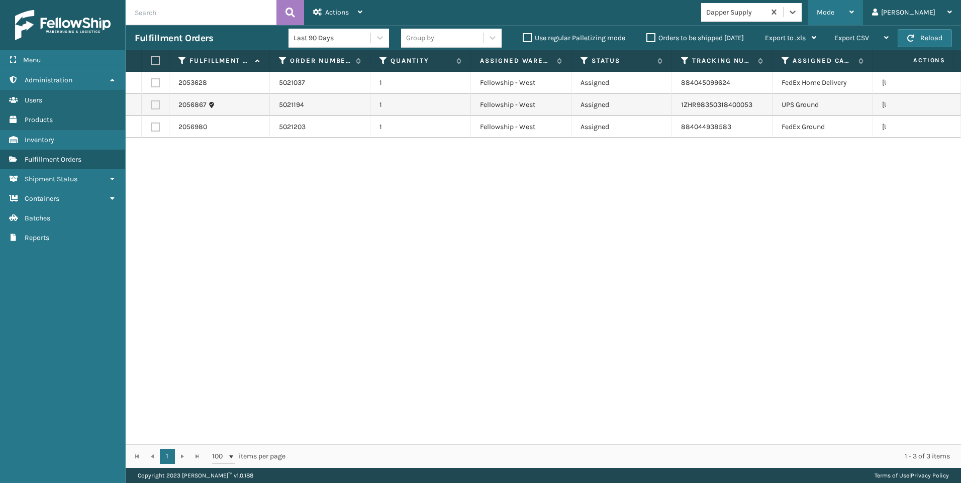
click at [834, 13] on span "Mode" at bounding box center [825, 12] width 18 height 9
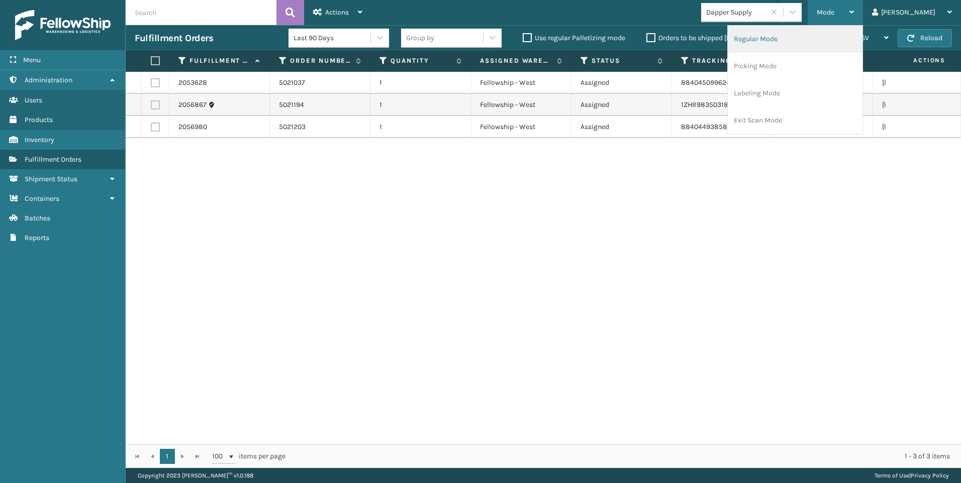
click at [807, 41] on li "Regular Mode" at bounding box center [794, 39] width 135 height 27
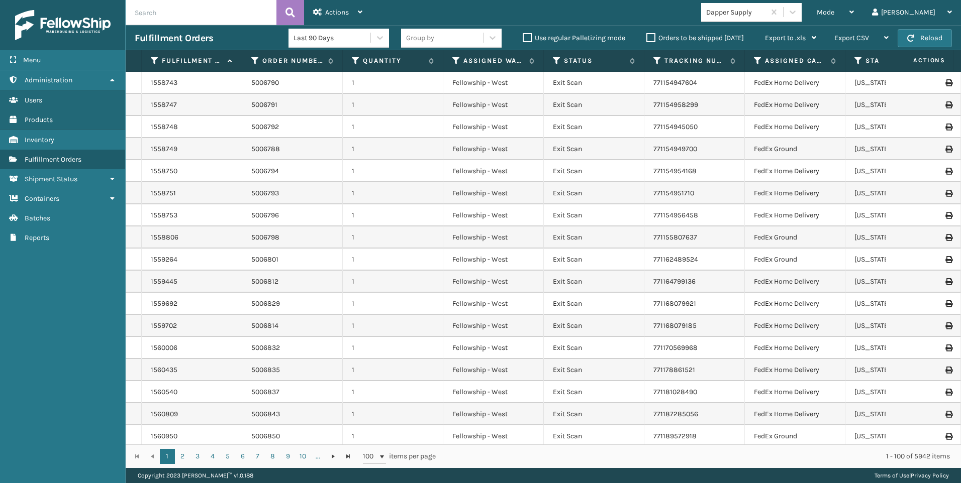
click at [218, 14] on input "text" at bounding box center [201, 12] width 151 height 25
type input "5018768"
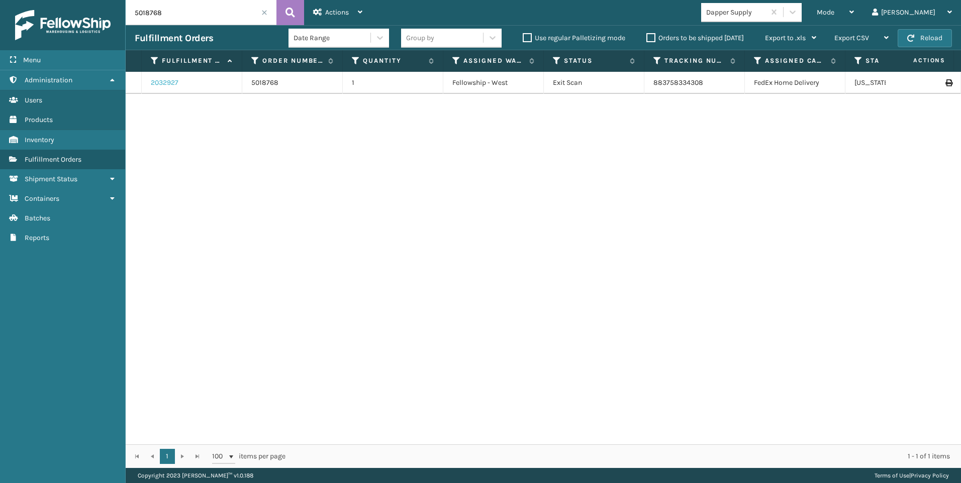
click at [171, 82] on link "2032927" at bounding box center [165, 83] width 28 height 10
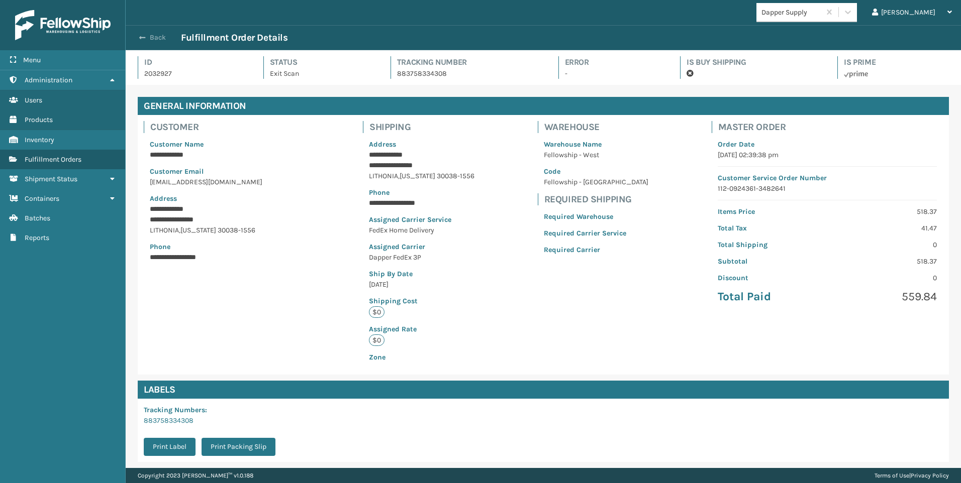
scroll to position [24, 835]
drag, startPoint x: 158, startPoint y: 74, endPoint x: 112, endPoint y: 74, distance: 46.7
click at [98, 79] on link "Administration" at bounding box center [62, 80] width 125 height 20
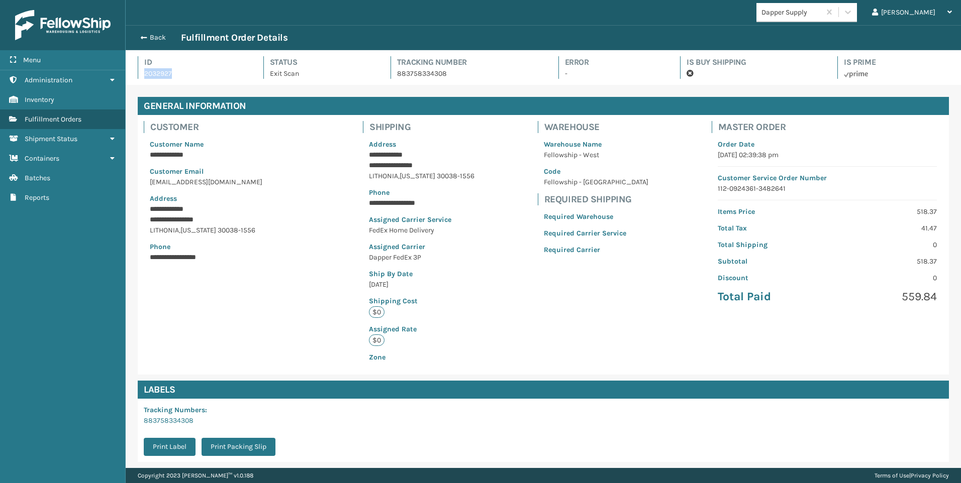
drag, startPoint x: 139, startPoint y: 73, endPoint x: 190, endPoint y: 71, distance: 50.8
click at [190, 71] on div "Id 2032927" at bounding box center [192, 67] width 108 height 23
copy p "2032927"
drag, startPoint x: 152, startPoint y: 180, endPoint x: 271, endPoint y: 182, distance: 119.6
click at [271, 182] on p "[EMAIL_ADDRESS][DOMAIN_NAME]" at bounding box center [225, 182] width 150 height 11
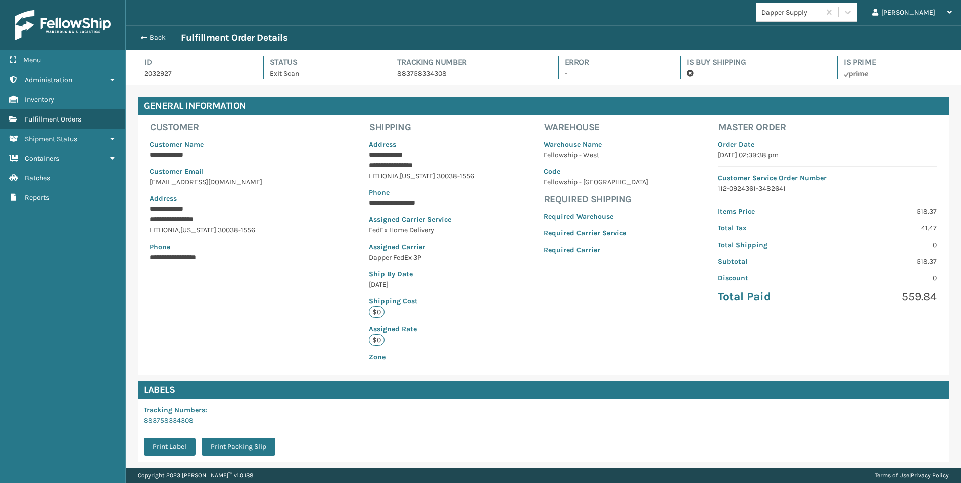
drag, startPoint x: 271, startPoint y: 182, endPoint x: 206, endPoint y: 188, distance: 65.6
click at [240, 190] on div "**********" at bounding box center [225, 201] width 162 height 136
click at [193, 182] on p "[EMAIL_ADDRESS][DOMAIN_NAME]" at bounding box center [225, 182] width 150 height 11
drag, startPoint x: 193, startPoint y: 182, endPoint x: 235, endPoint y: 185, distance: 41.8
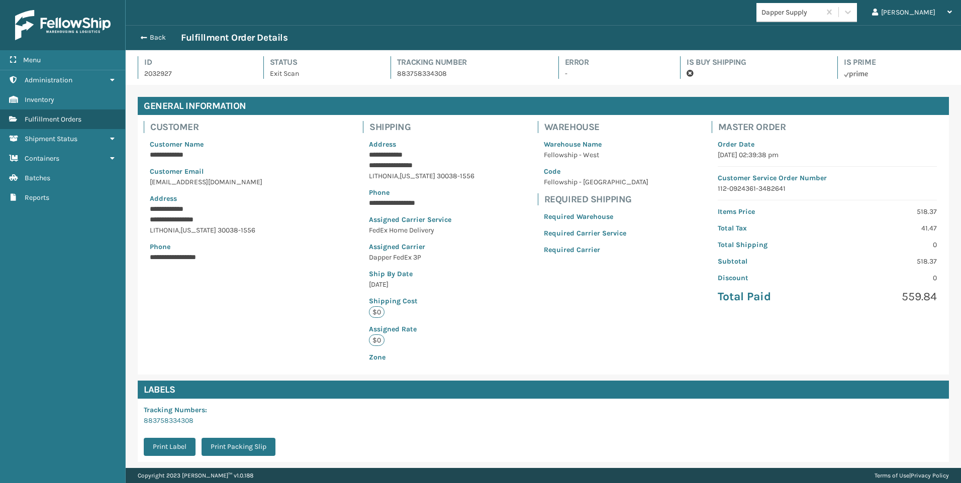
click at [235, 185] on p "[EMAIL_ADDRESS][DOMAIN_NAME]" at bounding box center [225, 182] width 150 height 11
click at [236, 184] on p "[EMAIL_ADDRESS][DOMAIN_NAME]" at bounding box center [225, 182] width 150 height 11
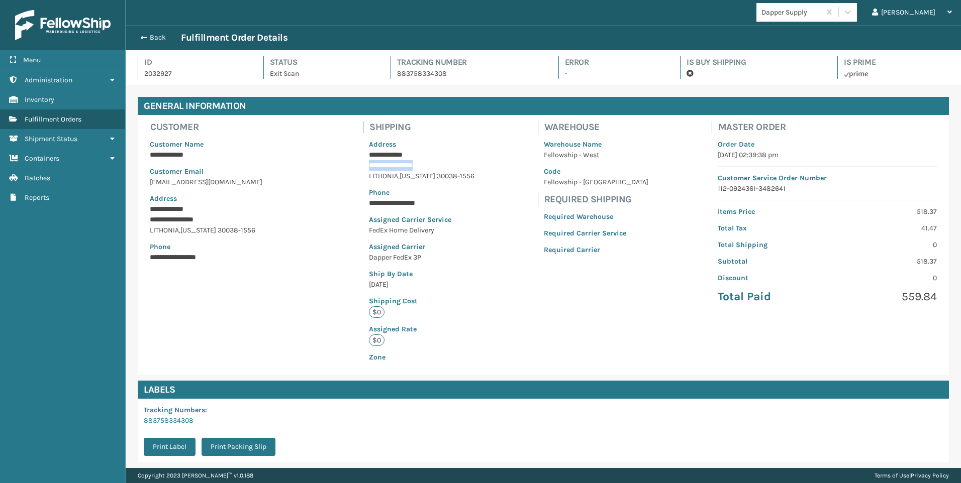
drag, startPoint x: 378, startPoint y: 166, endPoint x: 445, endPoint y: 164, distance: 67.4
click at [445, 164] on p "**********" at bounding box center [417, 165] width 96 height 11
click at [439, 175] on span "30038-1556" at bounding box center [456, 176] width 38 height 9
drag, startPoint x: 437, startPoint y: 175, endPoint x: 456, endPoint y: 175, distance: 18.6
click at [456, 175] on span "30038-1556" at bounding box center [456, 176] width 38 height 9
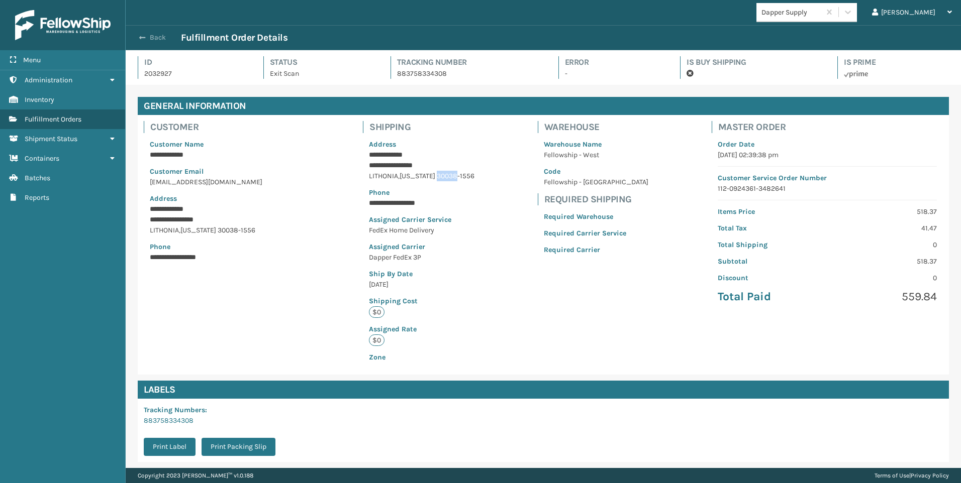
click at [145, 39] on span "button" at bounding box center [142, 37] width 6 height 7
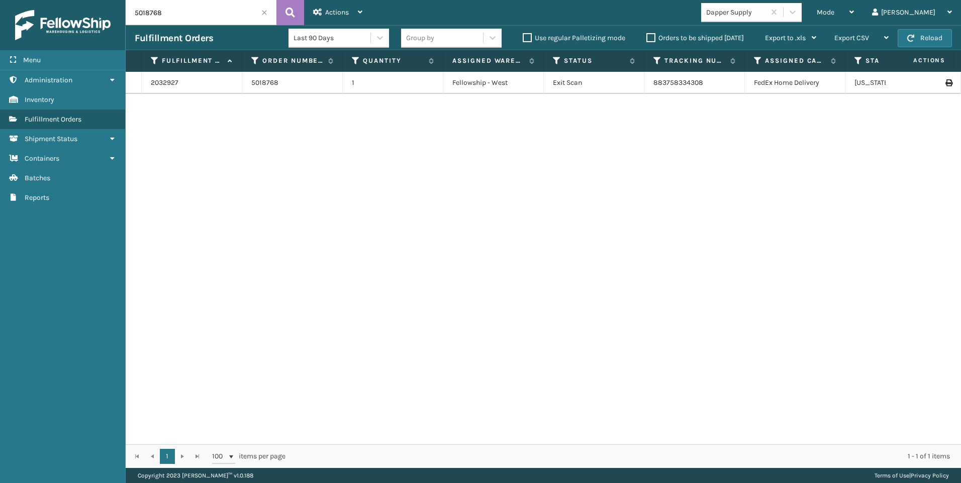
click at [202, 13] on input "5018768" at bounding box center [201, 12] width 151 height 25
drag, startPoint x: 122, startPoint y: 9, endPoint x: 22, endPoint y: 12, distance: 100.5
click at [26, 0] on div "Menu Administration Inventory Fulfillment Orders Shipment Status Containers Bat…" at bounding box center [480, 0] width 961 height 0
type input "5019439"
click at [158, 83] on link "2042755" at bounding box center [165, 83] width 28 height 10
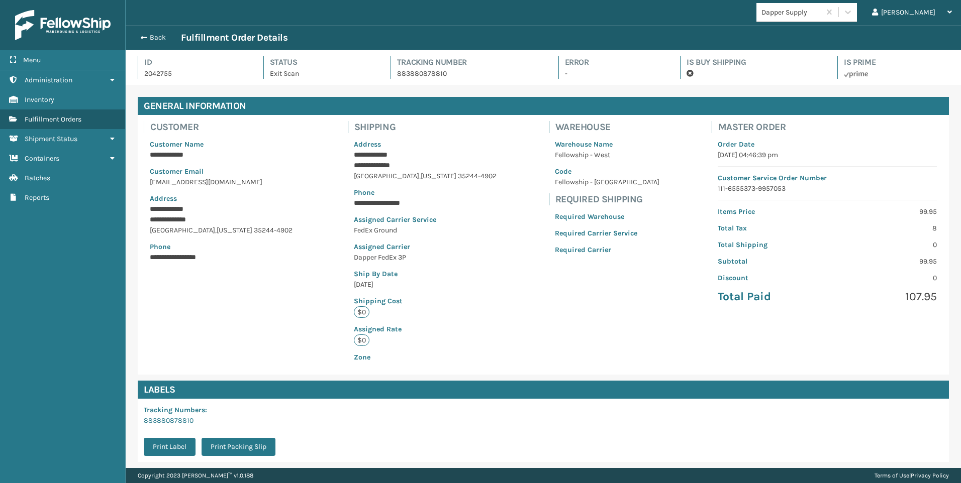
scroll to position [24, 835]
drag, startPoint x: 145, startPoint y: 70, endPoint x: 187, endPoint y: 69, distance: 42.2
click at [187, 69] on p "2042755" at bounding box center [194, 73] width 101 height 11
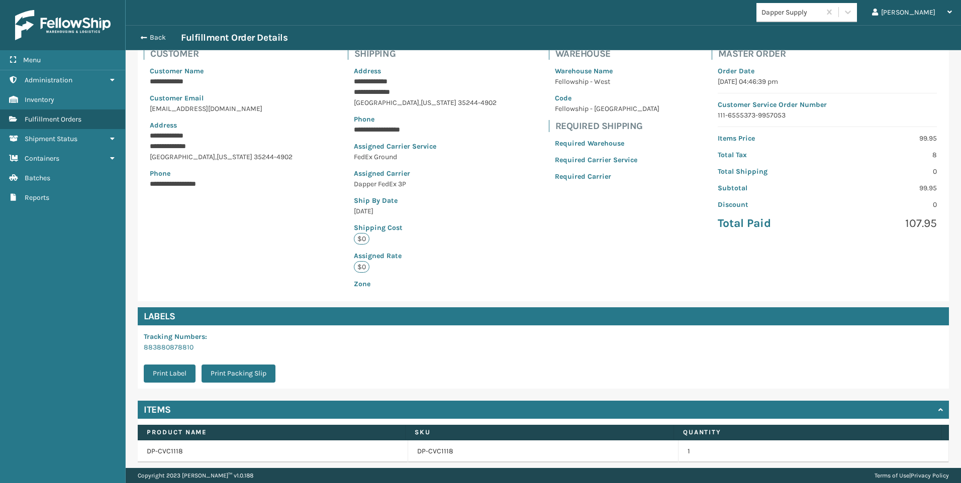
scroll to position [50, 0]
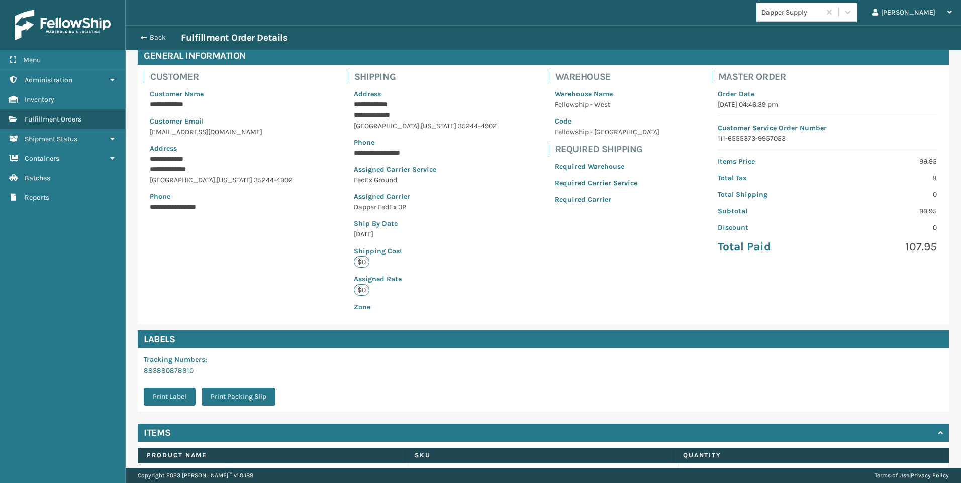
click at [147, 134] on div "**********" at bounding box center [223, 151] width 158 height 136
click at [155, 131] on p "[EMAIL_ADDRESS][DOMAIN_NAME]" at bounding box center [223, 132] width 146 height 11
drag, startPoint x: 155, startPoint y: 131, endPoint x: 188, endPoint y: 131, distance: 33.7
click at [188, 131] on p "[EMAIL_ADDRESS][DOMAIN_NAME]" at bounding box center [223, 132] width 146 height 11
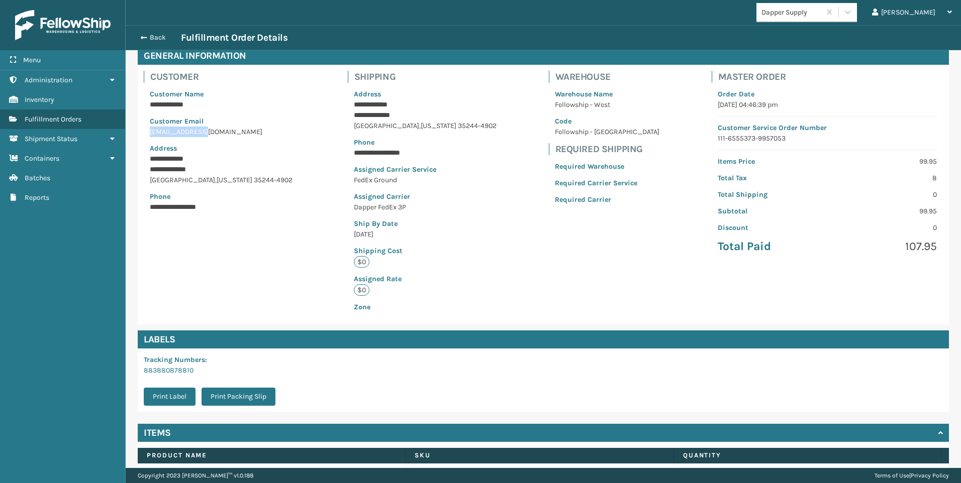
click at [189, 131] on p "[EMAIL_ADDRESS][DOMAIN_NAME]" at bounding box center [223, 132] width 146 height 11
click at [191, 129] on p "[EMAIL_ADDRESS][DOMAIN_NAME]" at bounding box center [223, 132] width 146 height 11
click at [193, 128] on p "[EMAIL_ADDRESS][DOMAIN_NAME]" at bounding box center [223, 132] width 146 height 11
drag, startPoint x: 193, startPoint y: 128, endPoint x: 204, endPoint y: 132, distance: 12.1
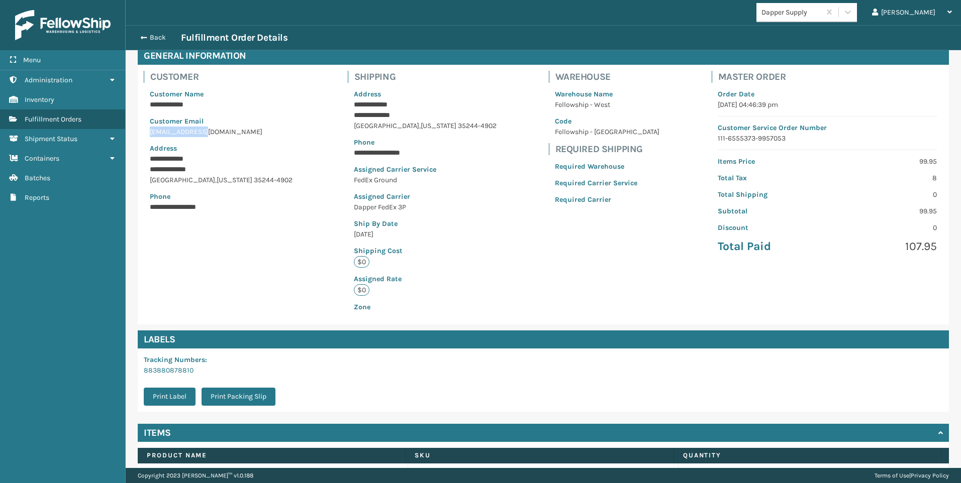
click at [204, 132] on p "[EMAIL_ADDRESS][DOMAIN_NAME]" at bounding box center [223, 132] width 146 height 11
click at [205, 132] on p "[EMAIL_ADDRESS][DOMAIN_NAME]" at bounding box center [223, 132] width 146 height 11
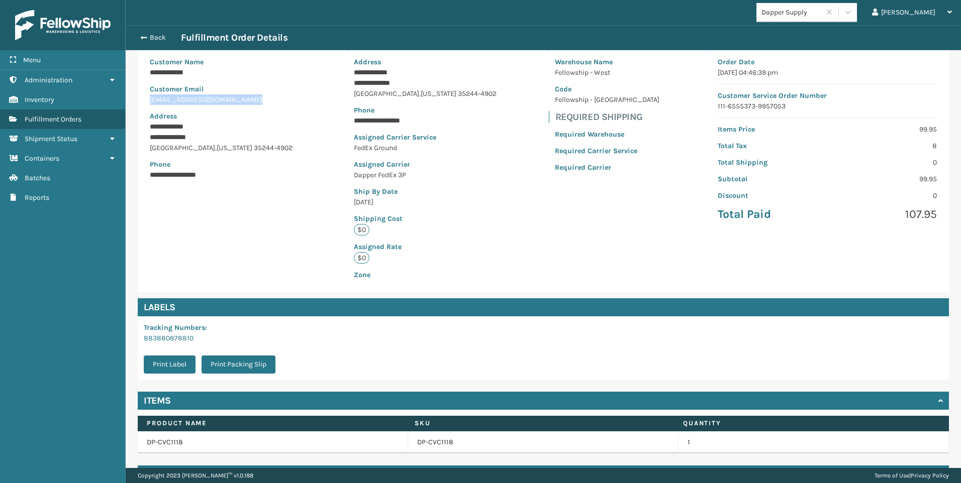
scroll to position [100, 0]
